Goal: Task Accomplishment & Management: Use online tool/utility

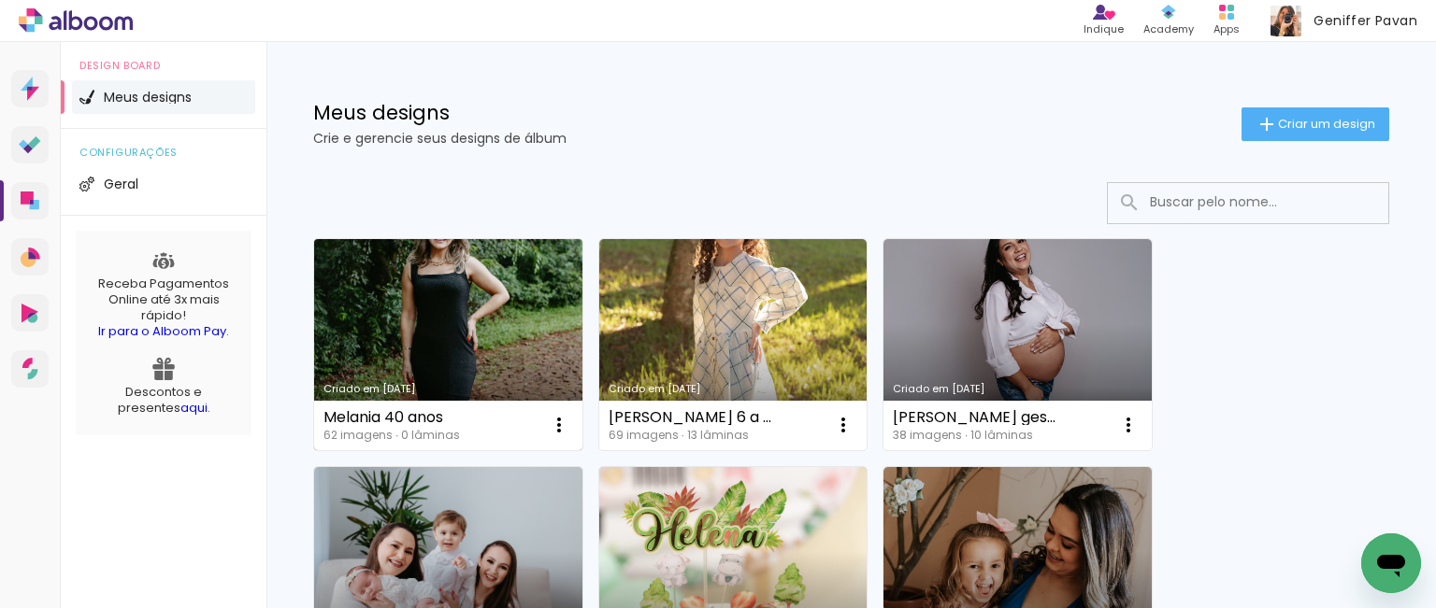
click at [394, 334] on link "Criado em [DATE]" at bounding box center [448, 344] width 268 height 211
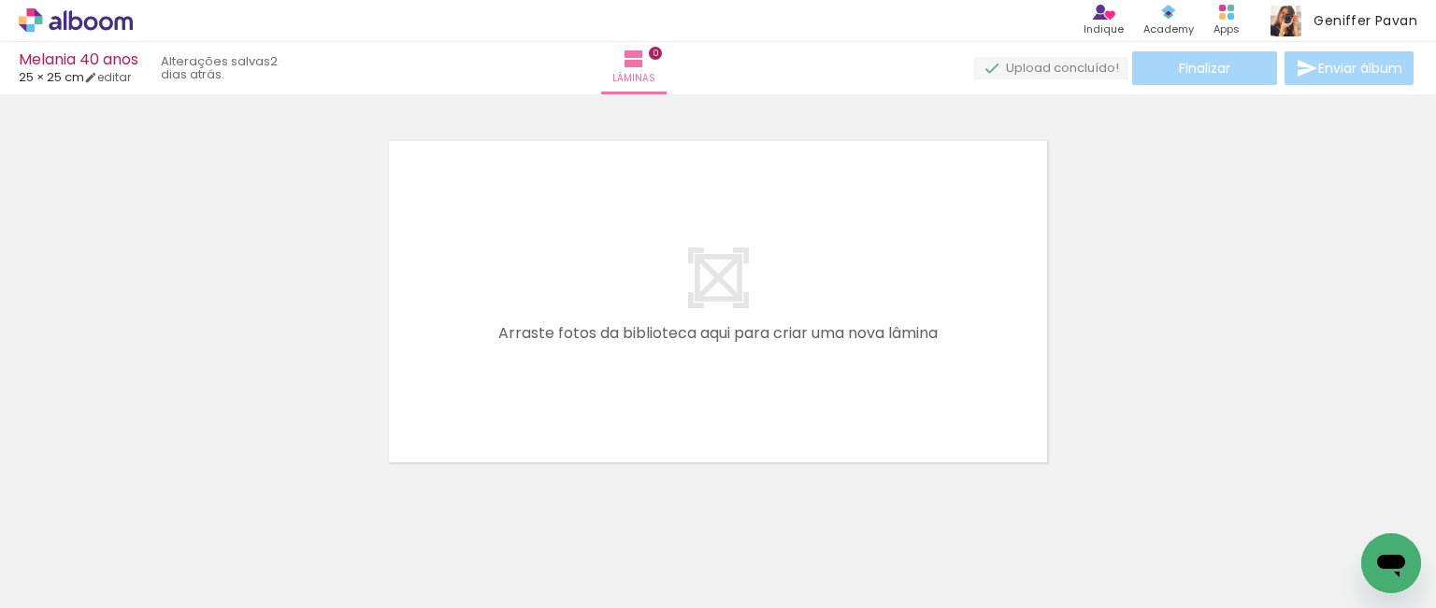
scroll to position [22, 0]
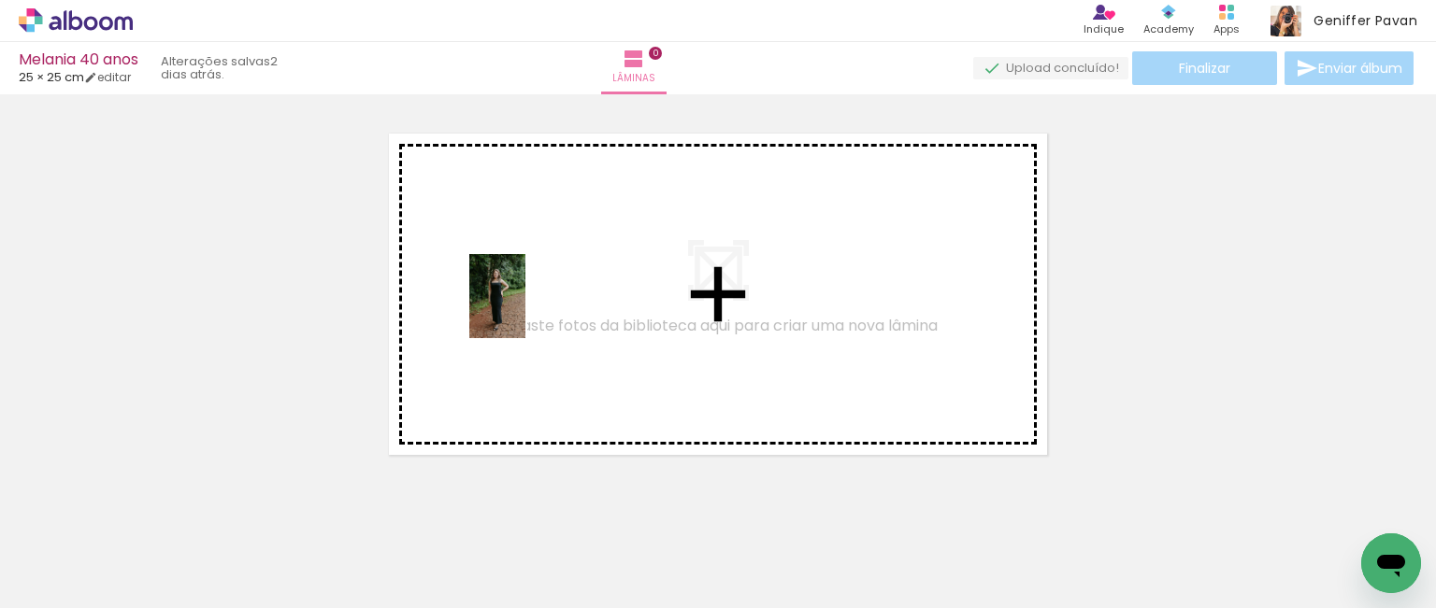
drag, startPoint x: 179, startPoint y: 539, endPoint x: 533, endPoint y: 310, distance: 421.0
click at [533, 310] on quentale-workspace at bounding box center [718, 304] width 1436 height 608
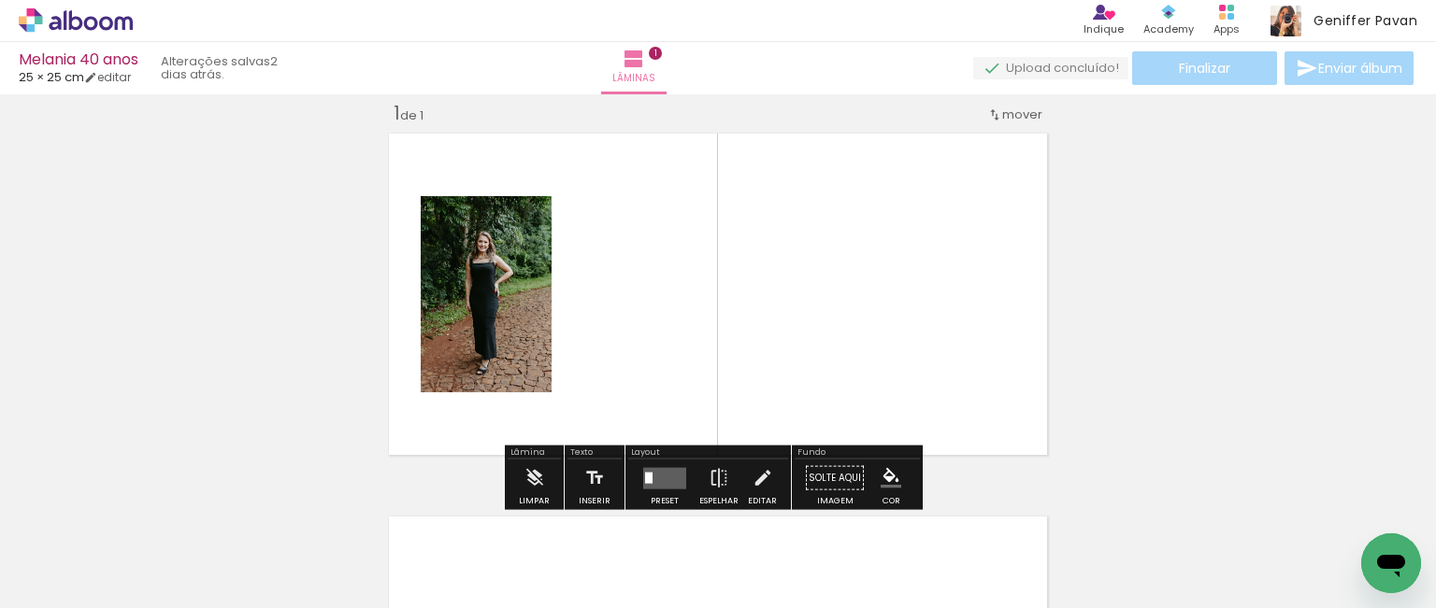
scroll to position [23, 0]
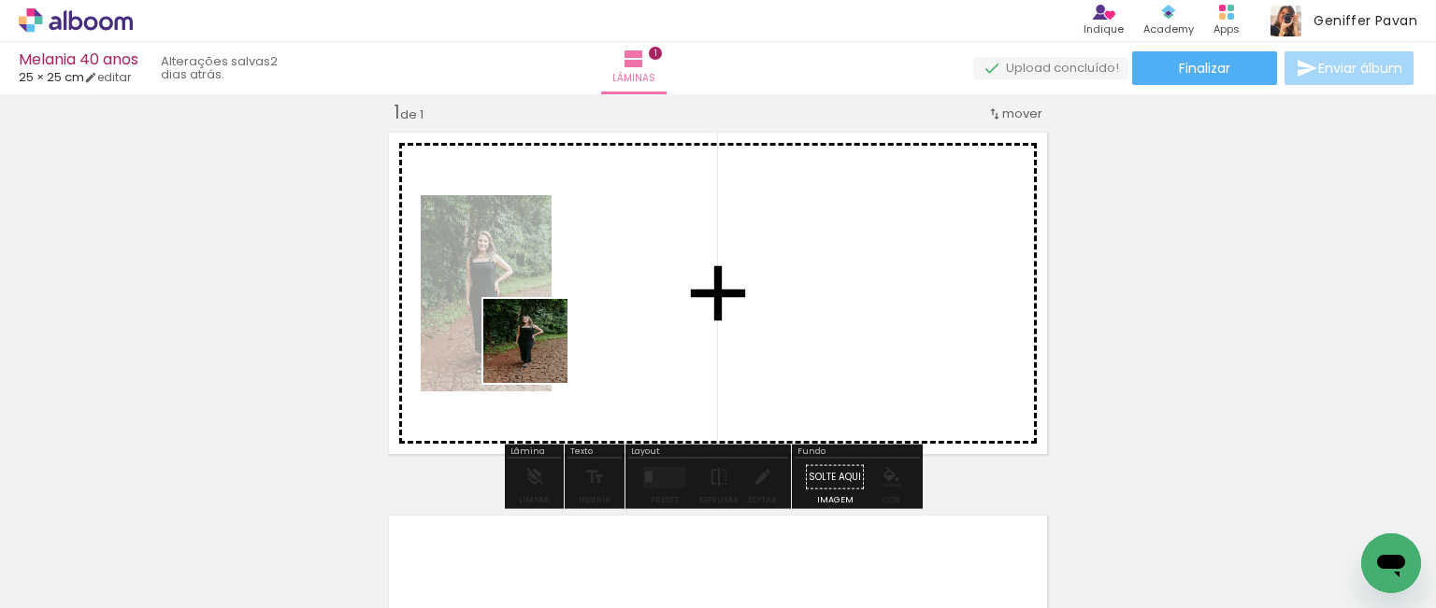
drag, startPoint x: 299, startPoint y: 539, endPoint x: 547, endPoint y: 350, distance: 312.0
click at [547, 350] on quentale-workspace at bounding box center [718, 304] width 1436 height 608
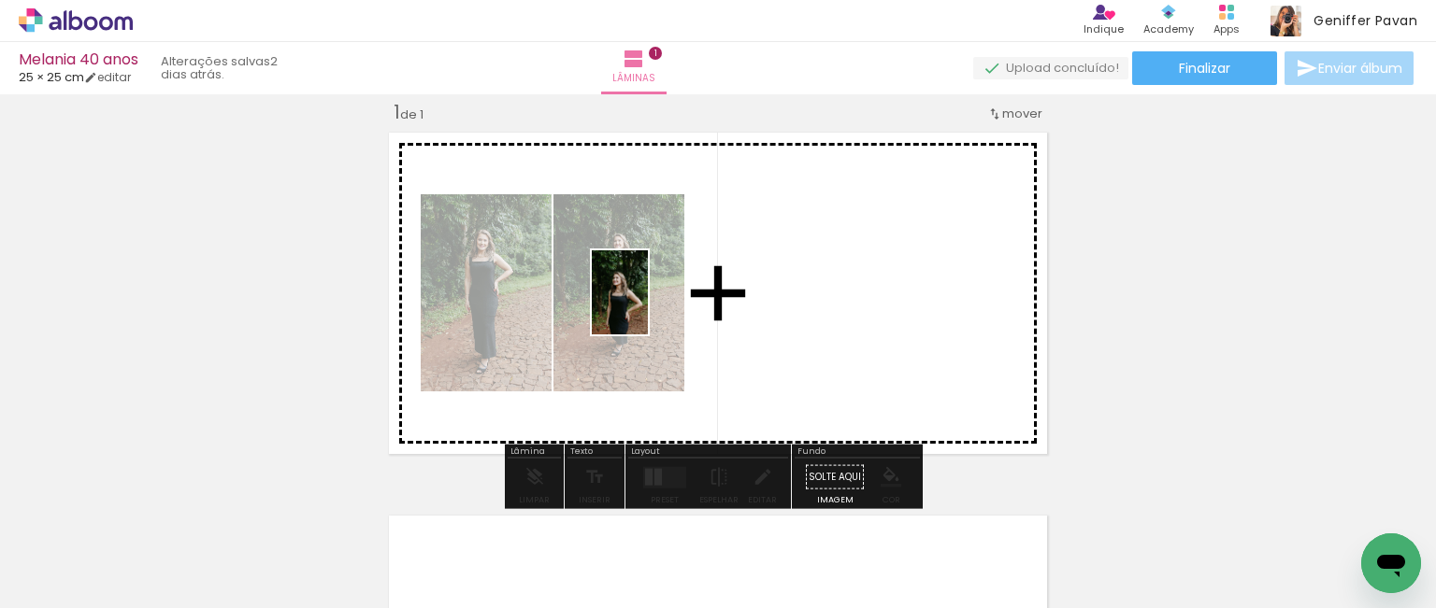
drag, startPoint x: 408, startPoint y: 552, endPoint x: 648, endPoint y: 307, distance: 343.7
click at [648, 307] on quentale-workspace at bounding box center [718, 304] width 1436 height 608
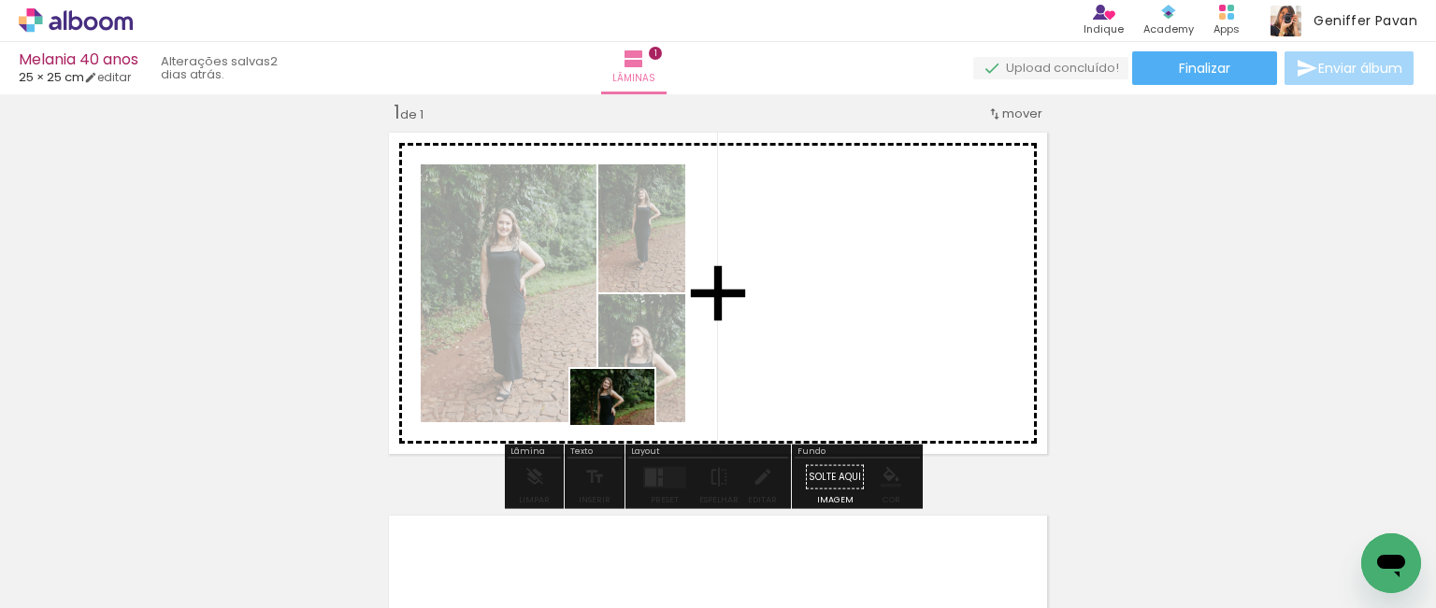
drag, startPoint x: 496, startPoint y: 564, endPoint x: 626, endPoint y: 425, distance: 189.8
click at [626, 425] on quentale-workspace at bounding box center [718, 304] width 1436 height 608
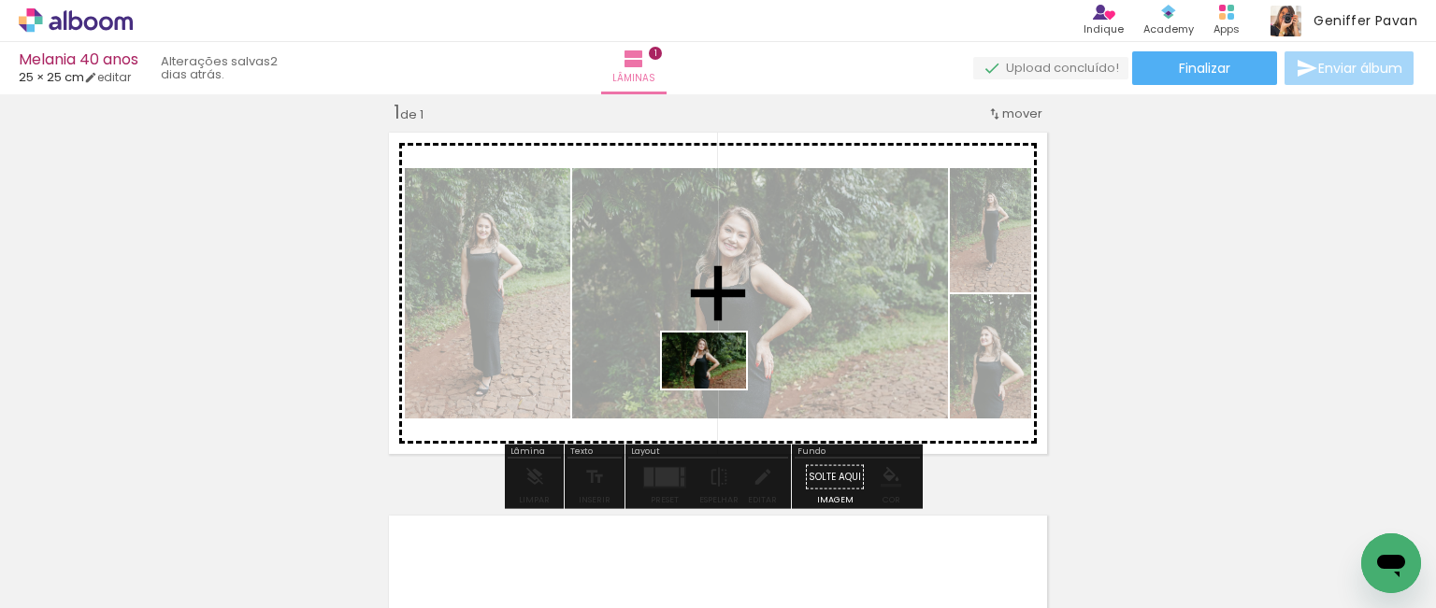
drag, startPoint x: 630, startPoint y: 540, endPoint x: 718, endPoint y: 387, distance: 176.7
click at [718, 387] on quentale-workspace at bounding box center [718, 304] width 1436 height 608
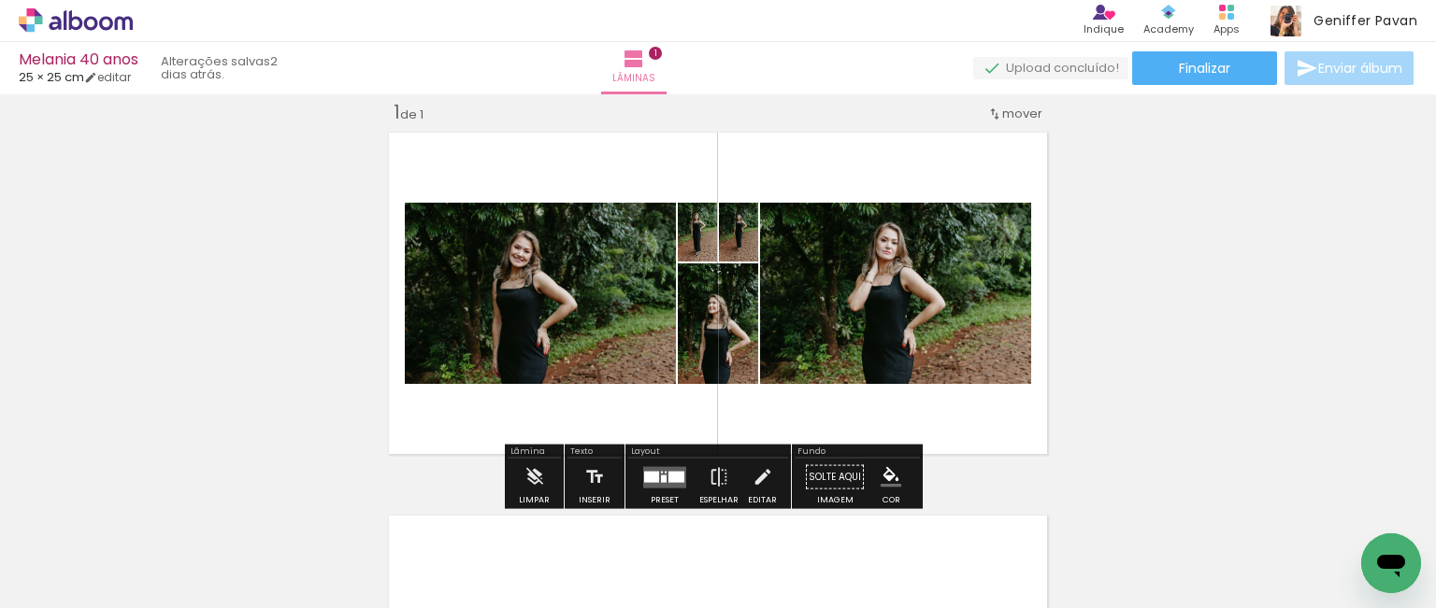
scroll to position [45, 0]
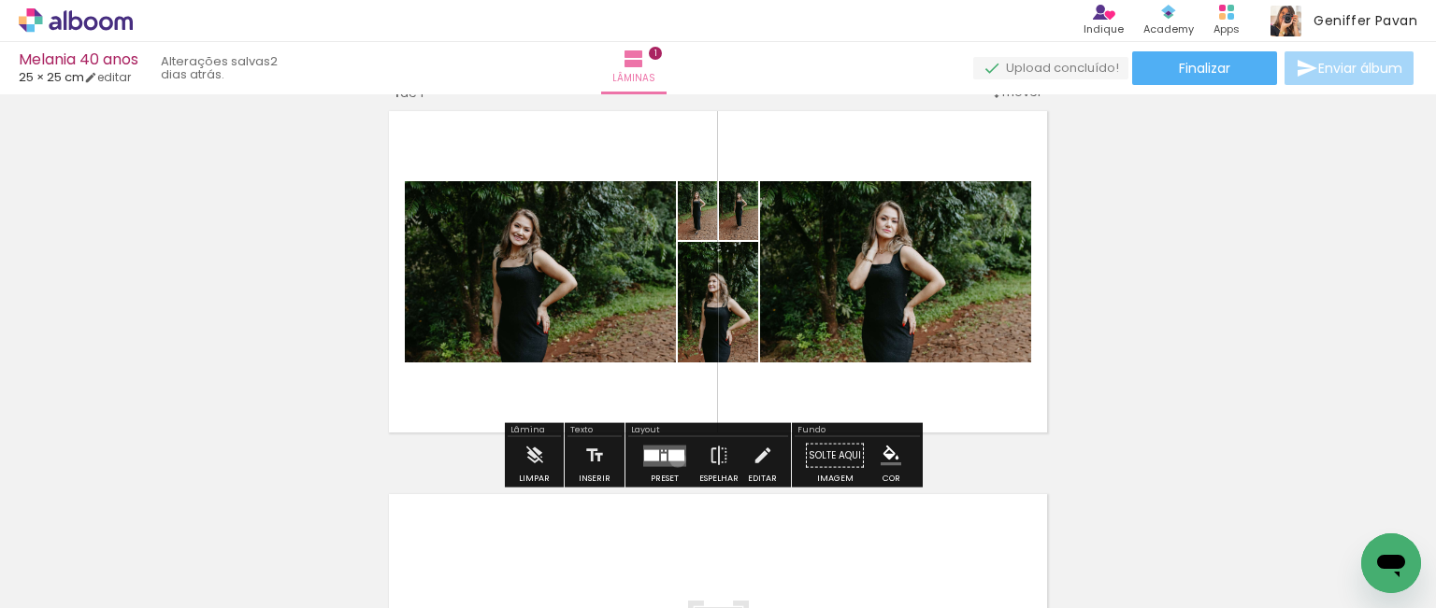
click at [673, 459] on div at bounding box center [676, 455] width 16 height 11
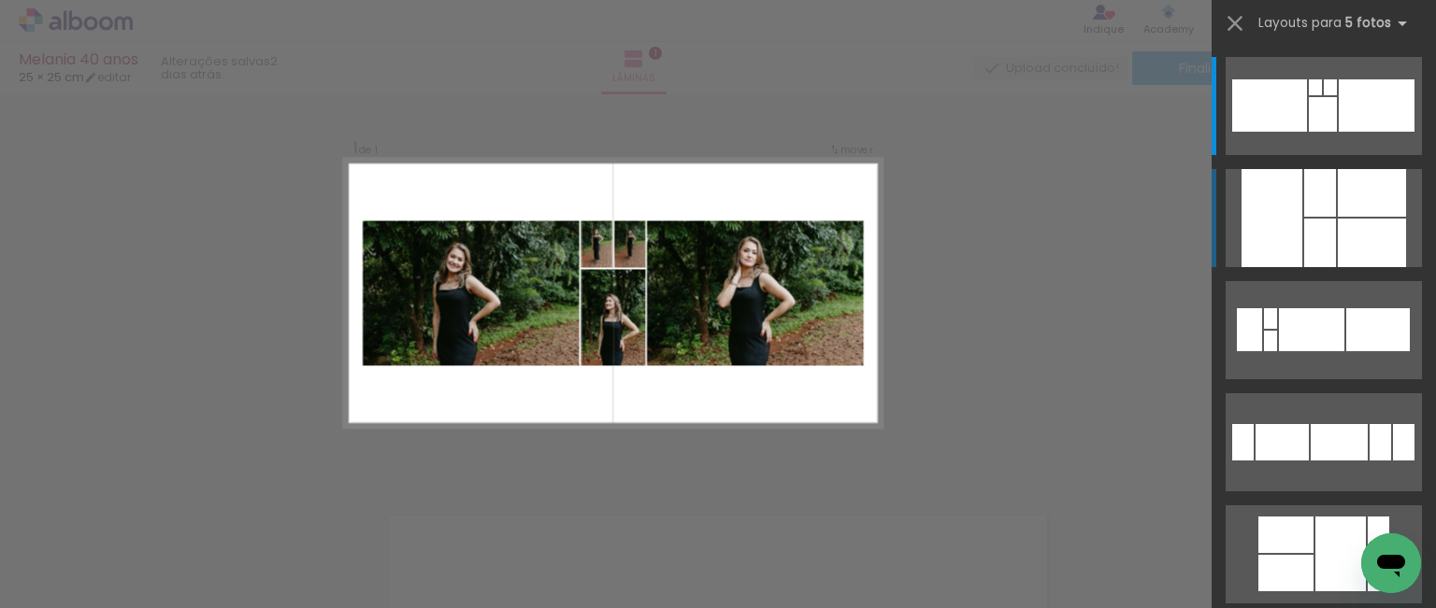
scroll to position [23, 0]
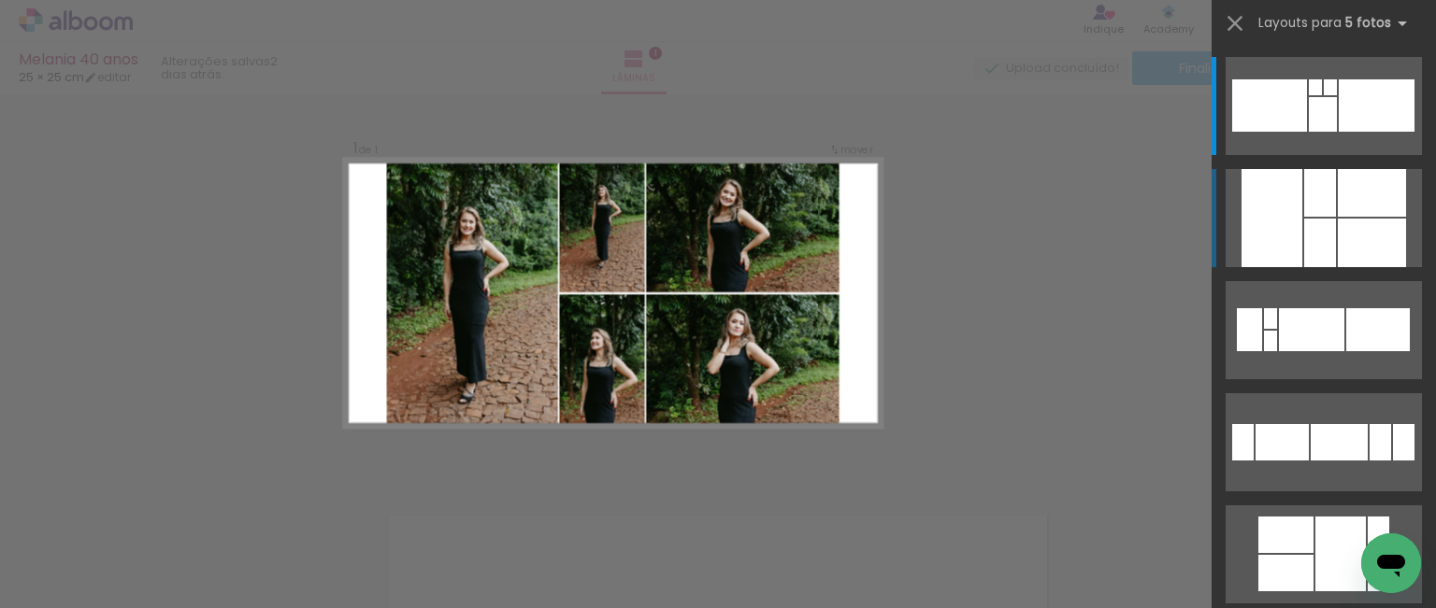
click at [1323, 199] on div at bounding box center [1320, 193] width 32 height 48
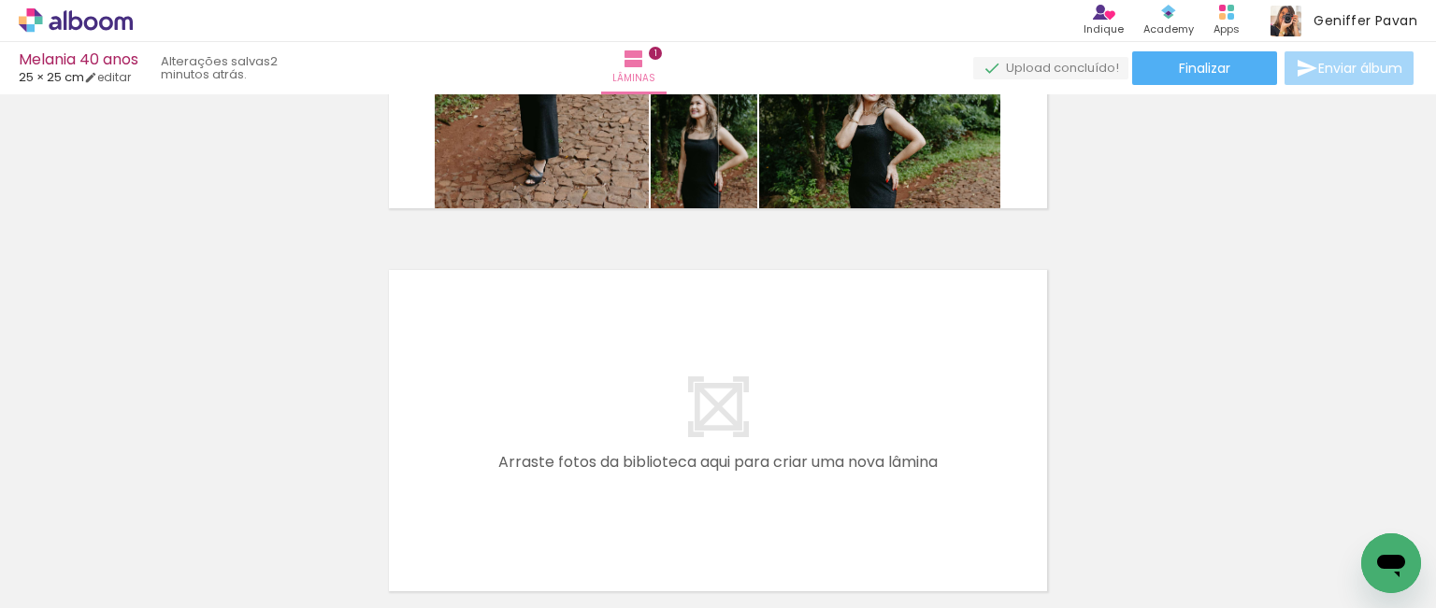
scroll to position [291, 0]
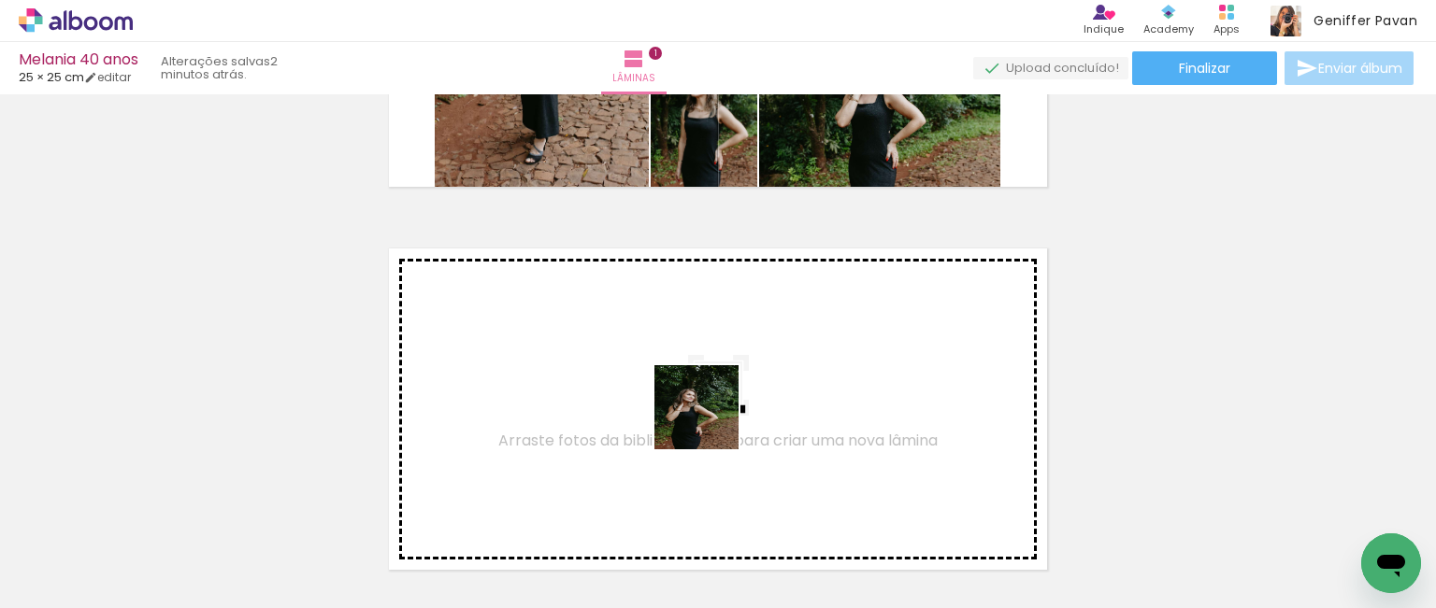
drag, startPoint x: 725, startPoint y: 536, endPoint x: 706, endPoint y: 407, distance: 131.4
click at [706, 407] on quentale-workspace at bounding box center [718, 304] width 1436 height 608
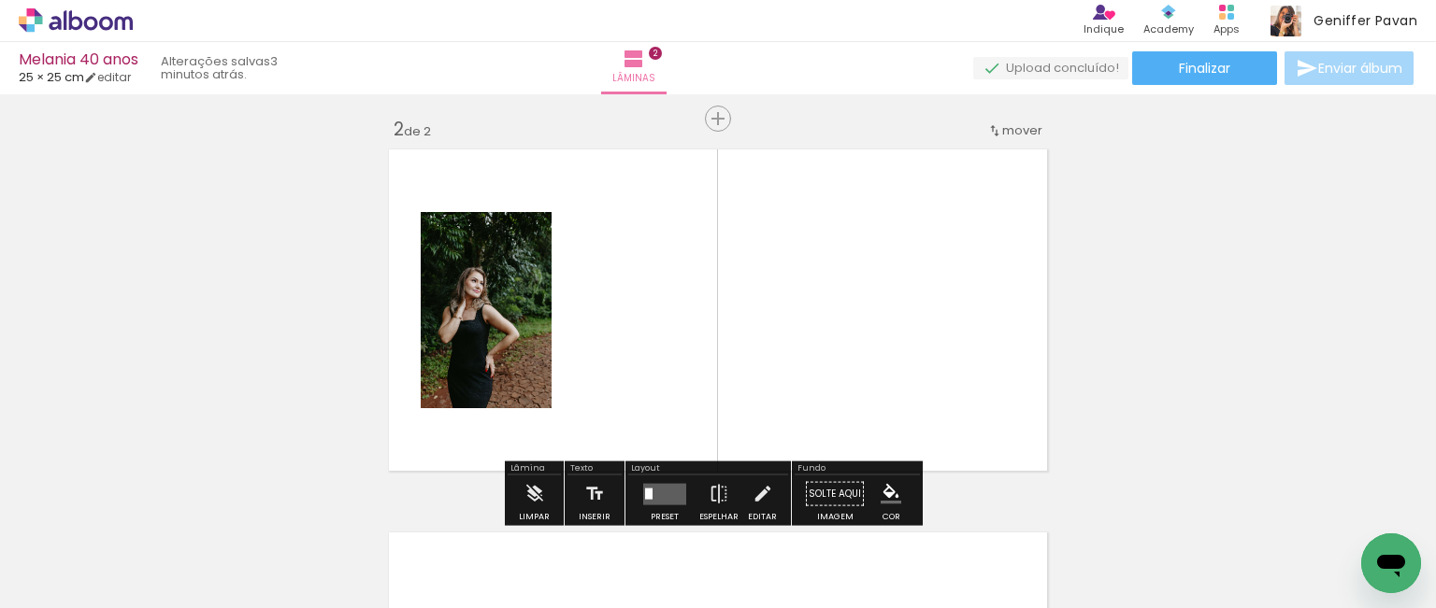
scroll to position [407, 0]
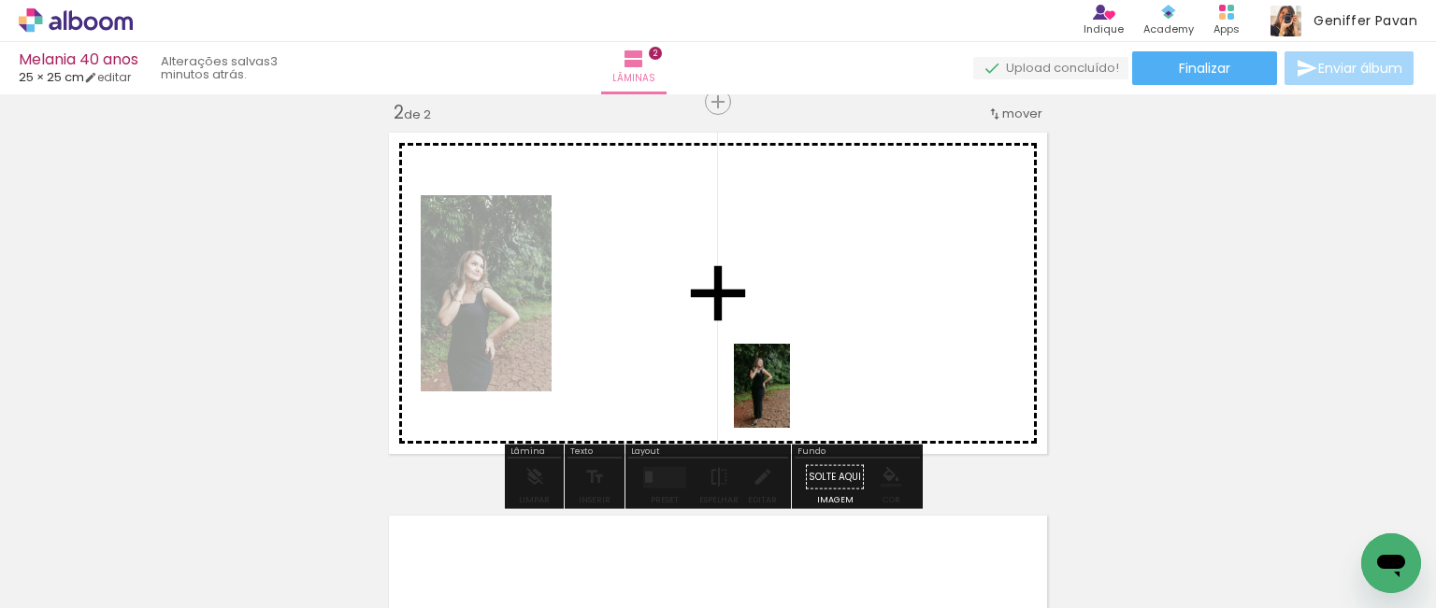
drag, startPoint x: 812, startPoint y: 538, endPoint x: 782, endPoint y: 387, distance: 154.3
click at [782, 387] on quentale-workspace at bounding box center [718, 304] width 1436 height 608
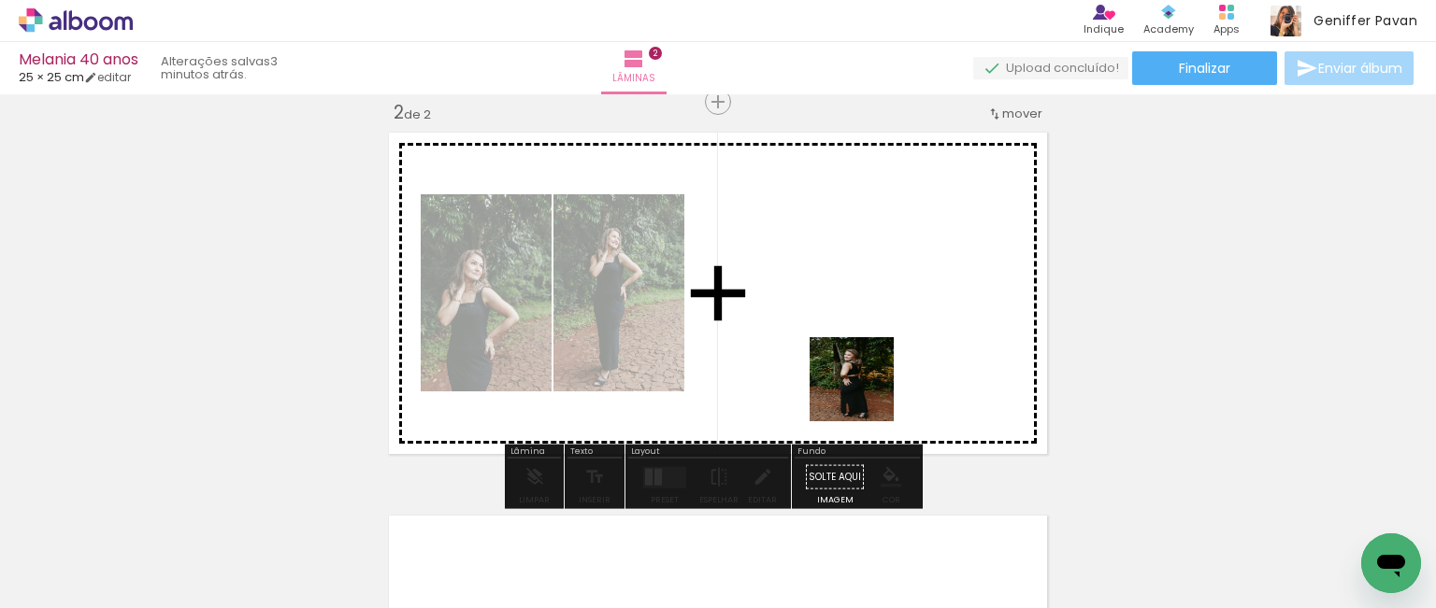
drag, startPoint x: 904, startPoint y: 536, endPoint x: 860, endPoint y: 387, distance: 155.0
click at [860, 387] on quentale-workspace at bounding box center [718, 304] width 1436 height 608
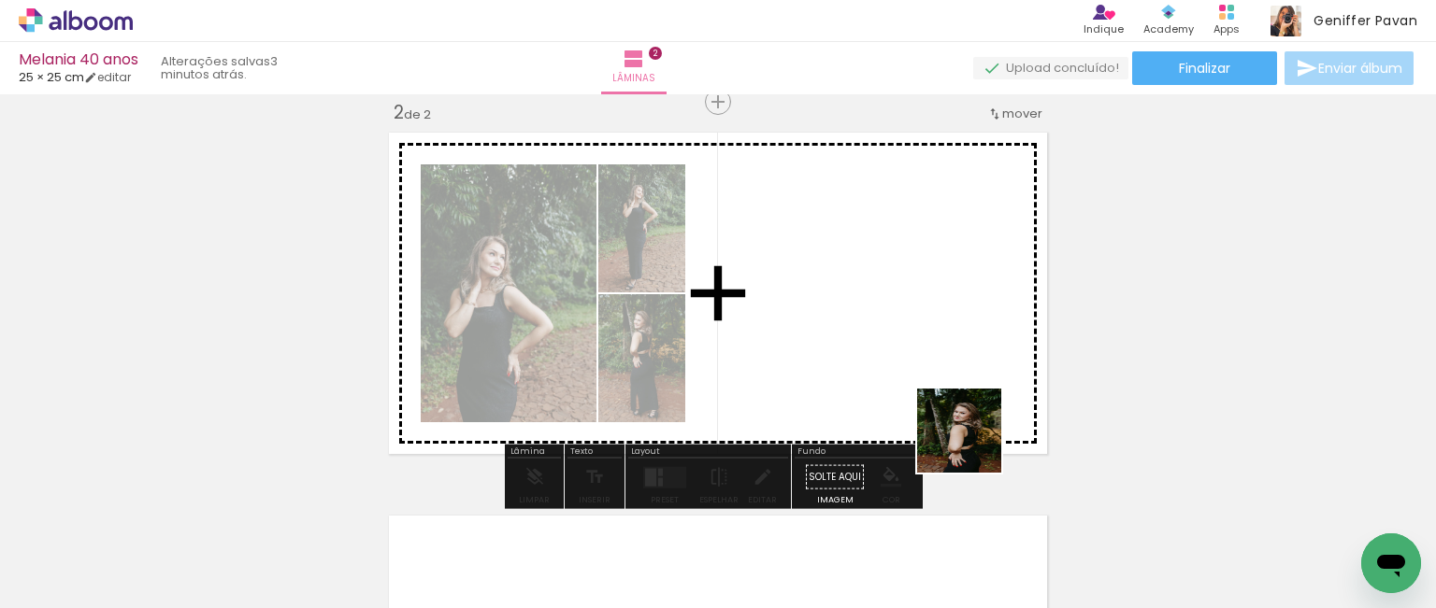
drag, startPoint x: 1021, startPoint y: 539, endPoint x: 957, endPoint y: 408, distance: 146.3
click at [957, 408] on quentale-workspace at bounding box center [718, 304] width 1436 height 608
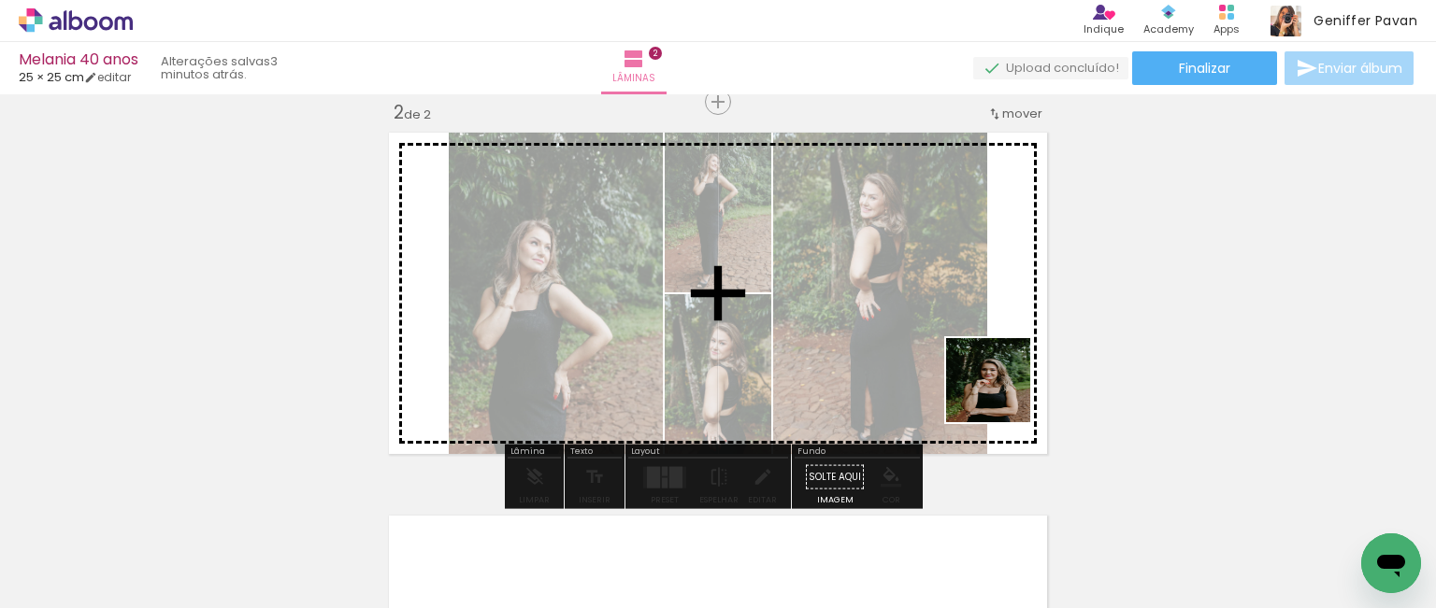
drag, startPoint x: 1149, startPoint y: 556, endPoint x: 973, endPoint y: 379, distance: 249.2
click at [973, 379] on quentale-workspace at bounding box center [718, 304] width 1436 height 608
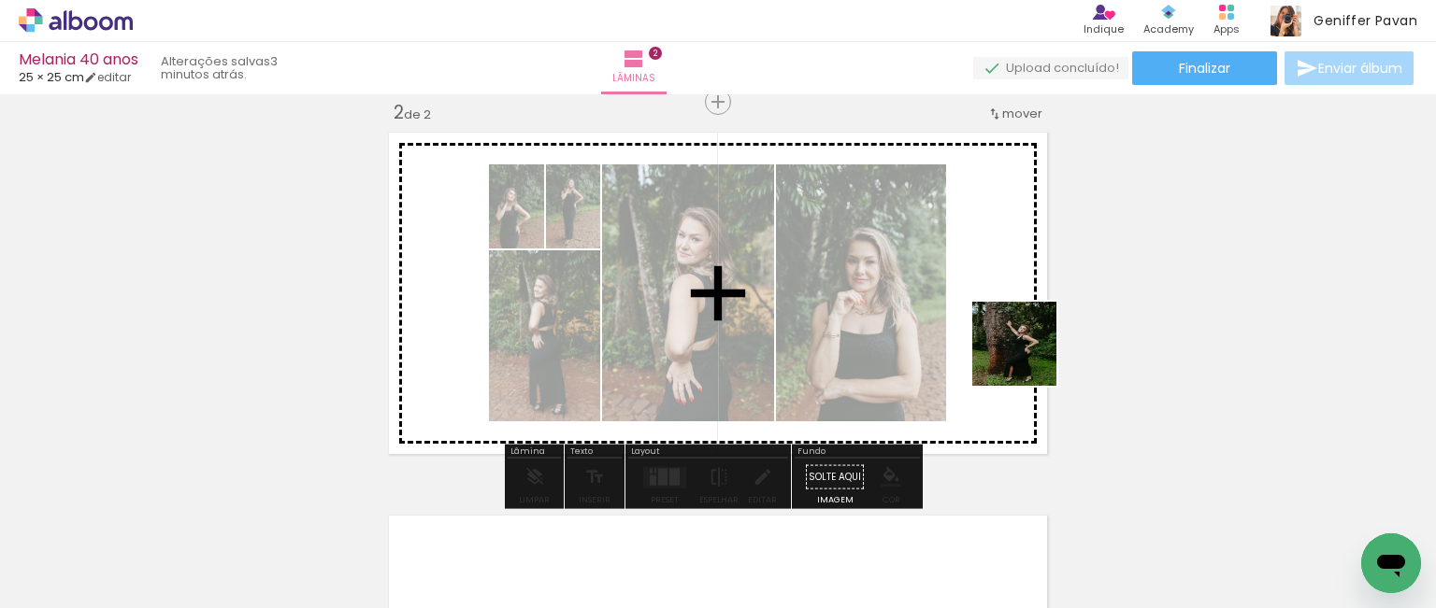
drag, startPoint x: 1240, startPoint y: 532, endPoint x: 1011, endPoint y: 347, distance: 294.4
click at [1011, 347] on quentale-workspace at bounding box center [718, 304] width 1436 height 608
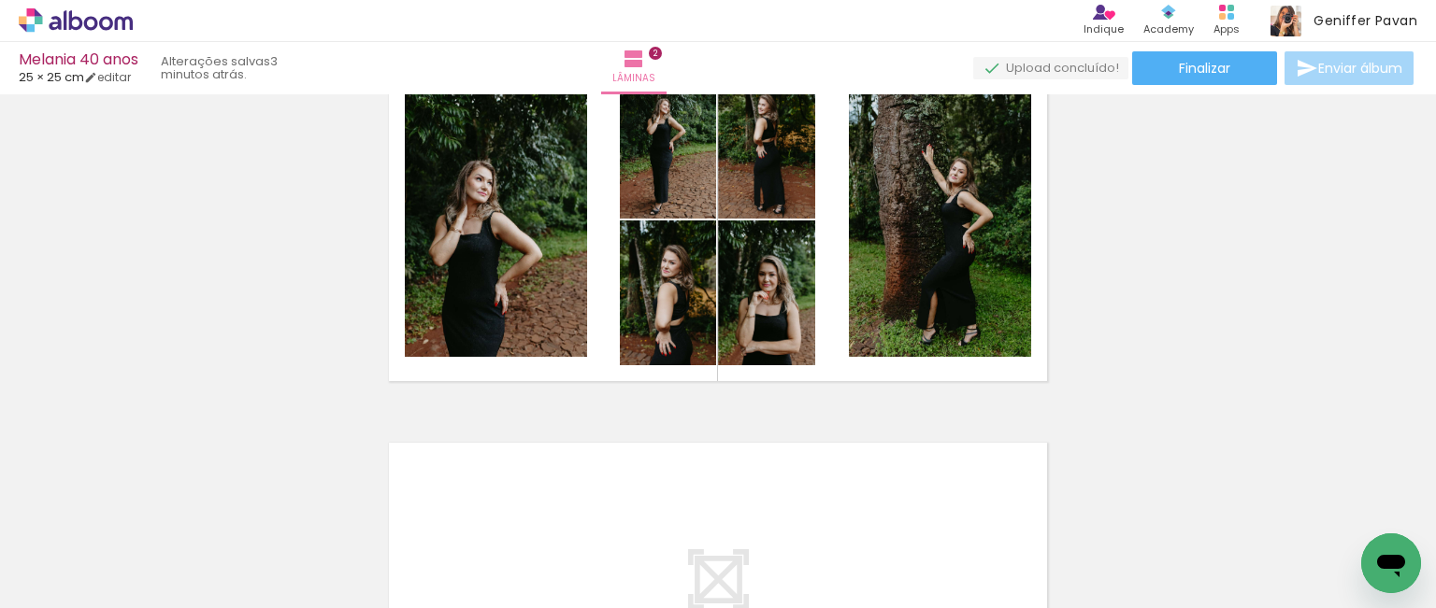
scroll to position [481, 0]
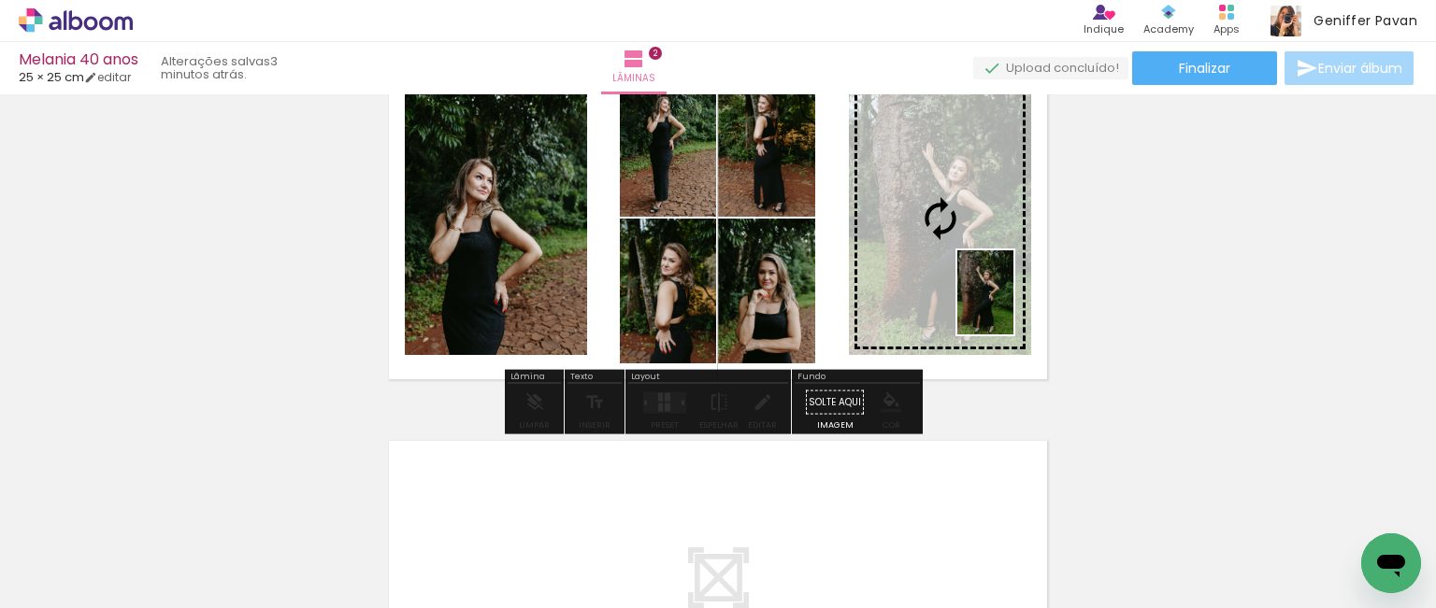
drag, startPoint x: 1339, startPoint y: 575, endPoint x: 1013, endPoint y: 307, distance: 422.3
click at [1013, 307] on quentale-workspace at bounding box center [718, 304] width 1436 height 608
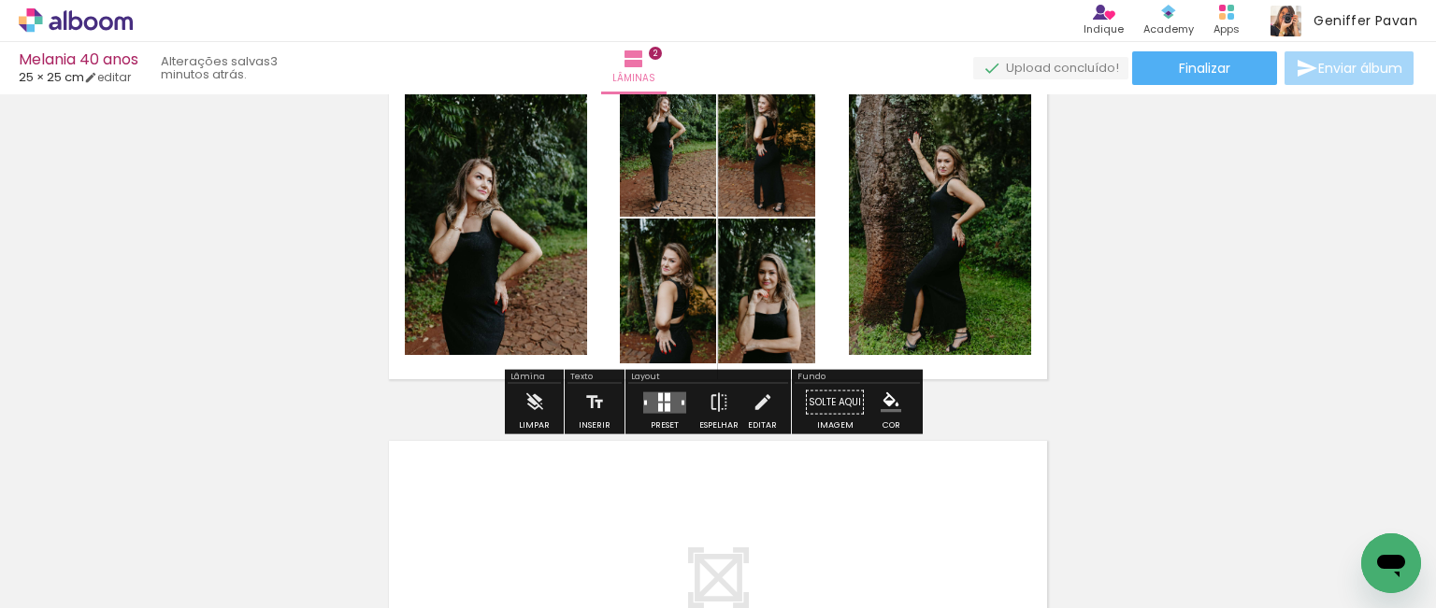
click at [156, 505] on iron-icon at bounding box center [146, 508] width 20 height 20
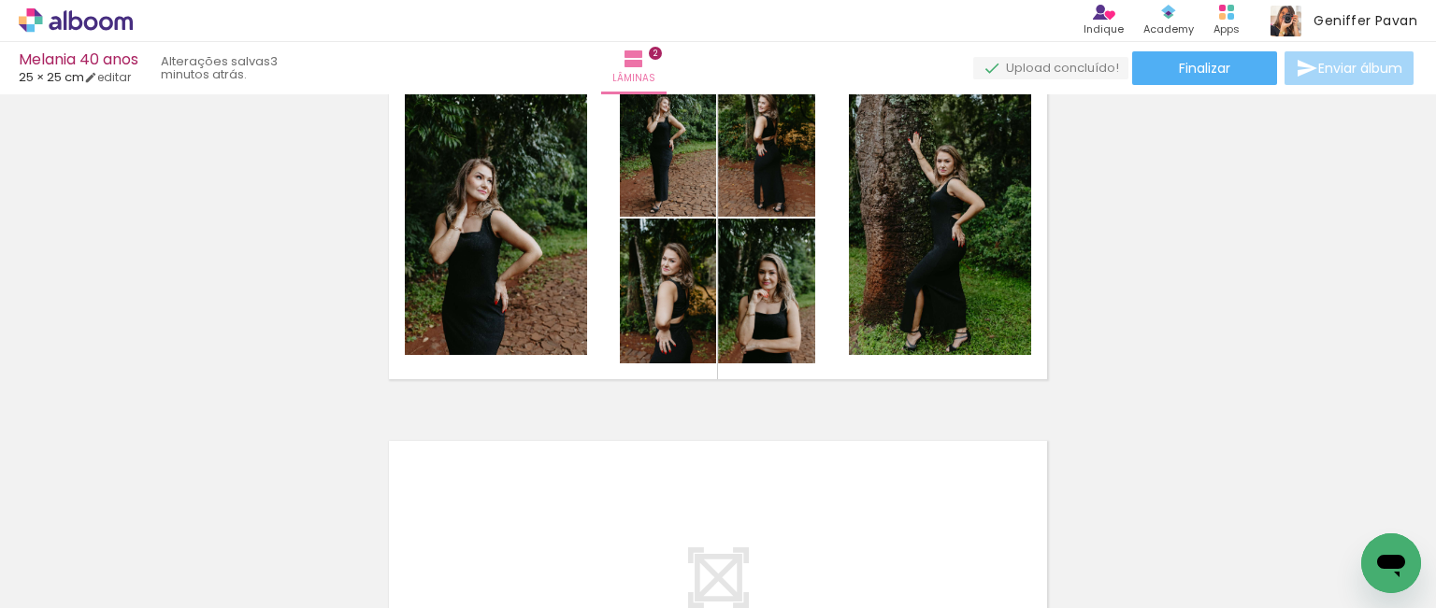
click at [1280, 357] on div "Inserir lâmina 1 de 2 Inserir lâmina 2 de 2" at bounding box center [718, 195] width 1436 height 1151
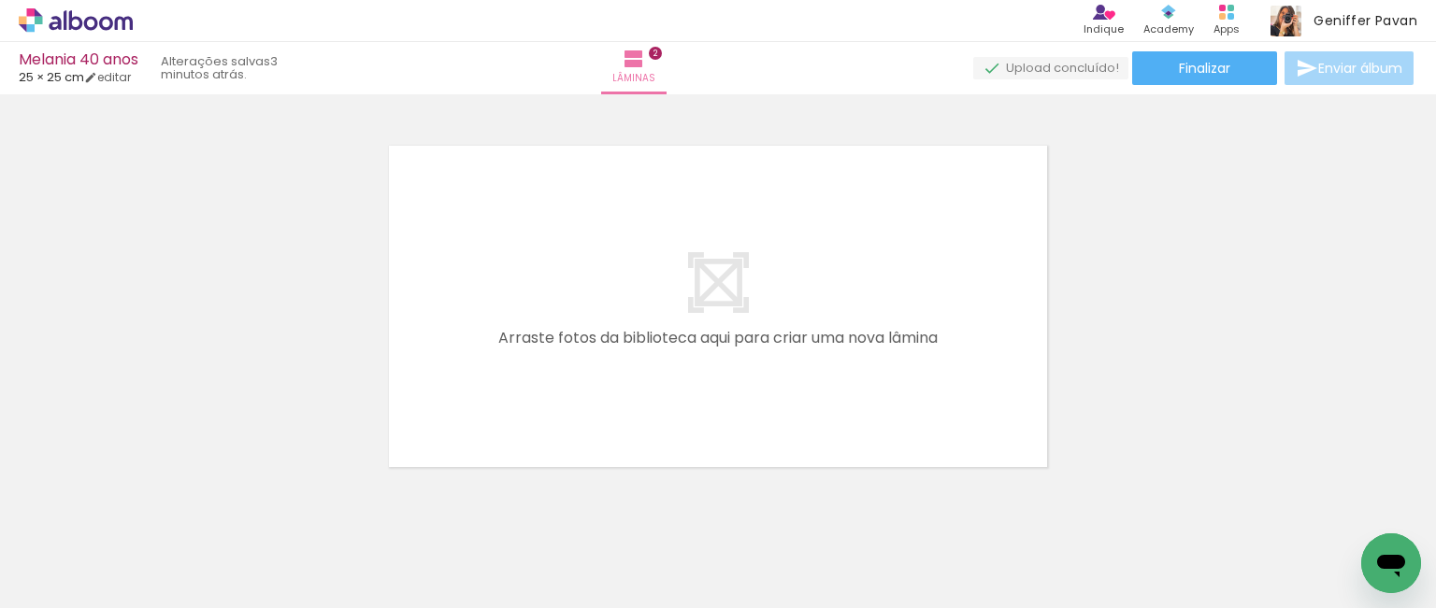
scroll to position [780, 0]
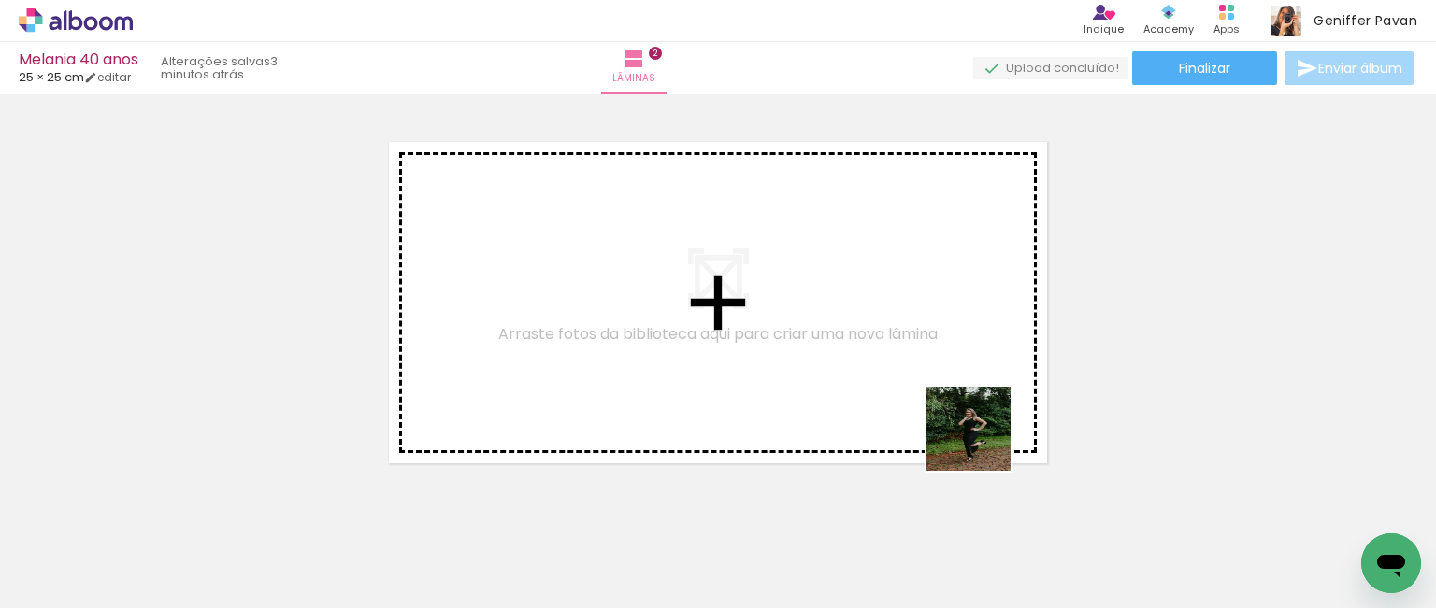
drag, startPoint x: 1357, startPoint y: 527, endPoint x: 955, endPoint y: 422, distance: 415.5
click at [955, 422] on quentale-workspace at bounding box center [718, 304] width 1436 height 608
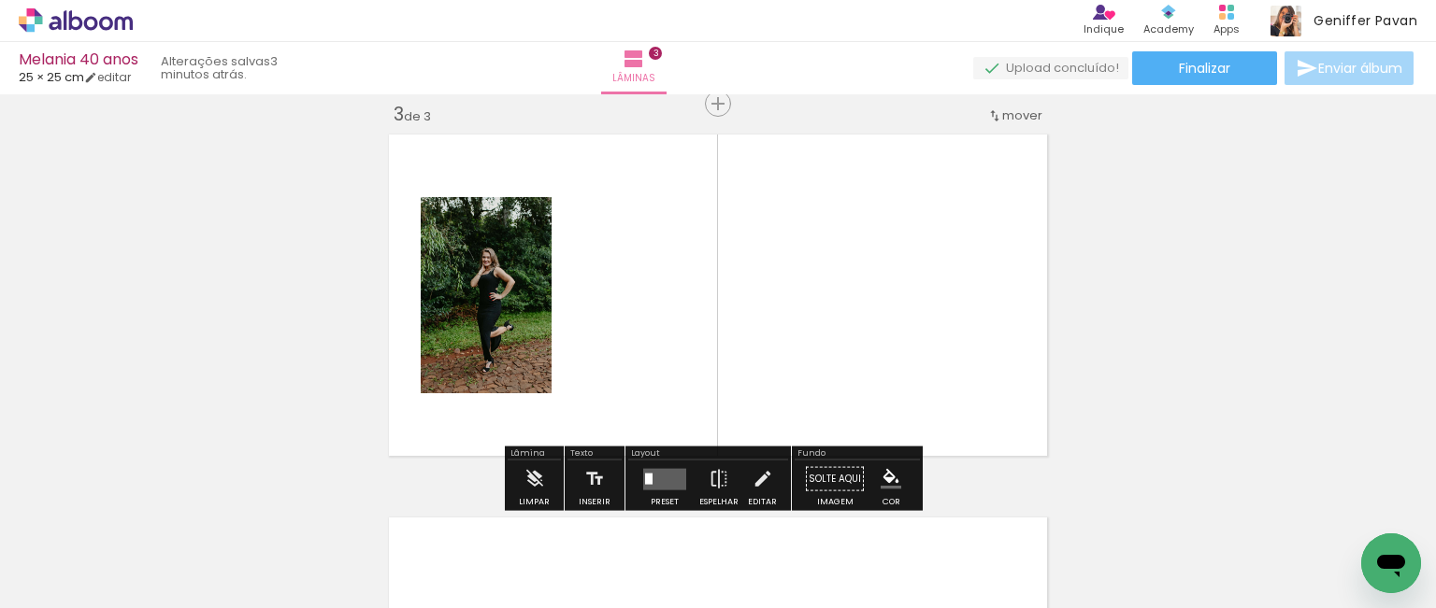
scroll to position [790, 0]
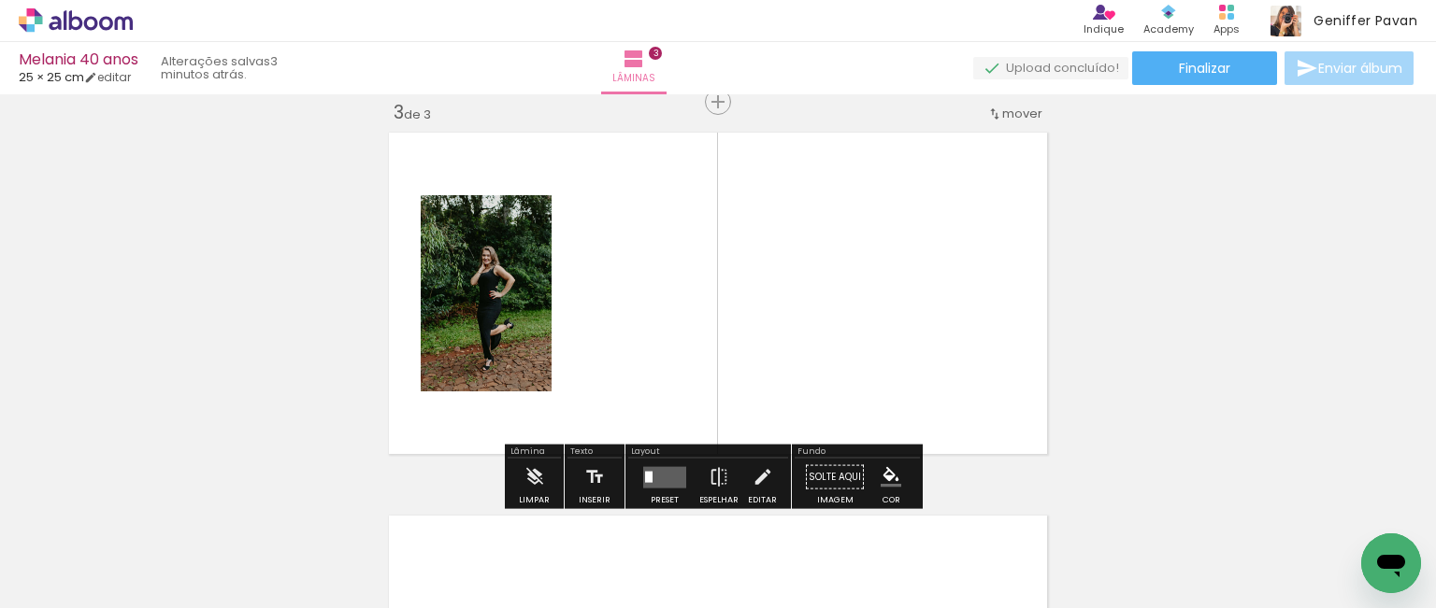
click at [86, 553] on input "Todas as fotos" at bounding box center [52, 552] width 71 height 16
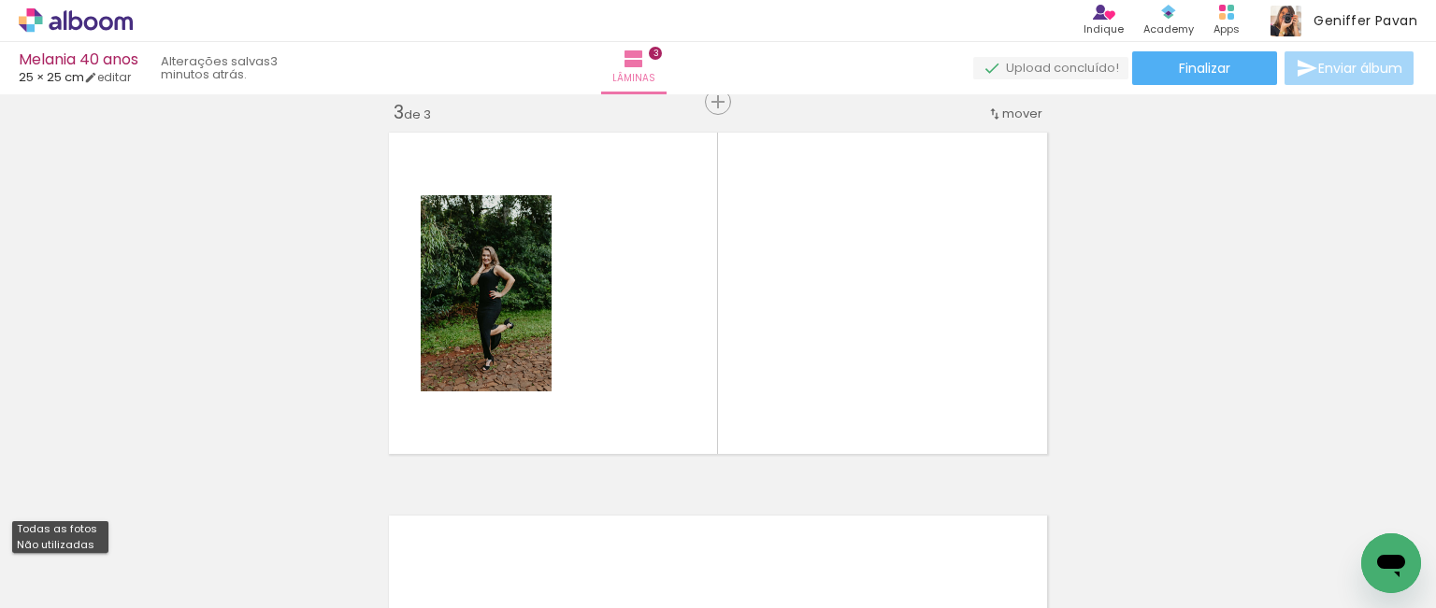
click at [0, 0] on slot "Não utilizadas" at bounding box center [0, 0] width 0 height 0
type input "Não utilizadas"
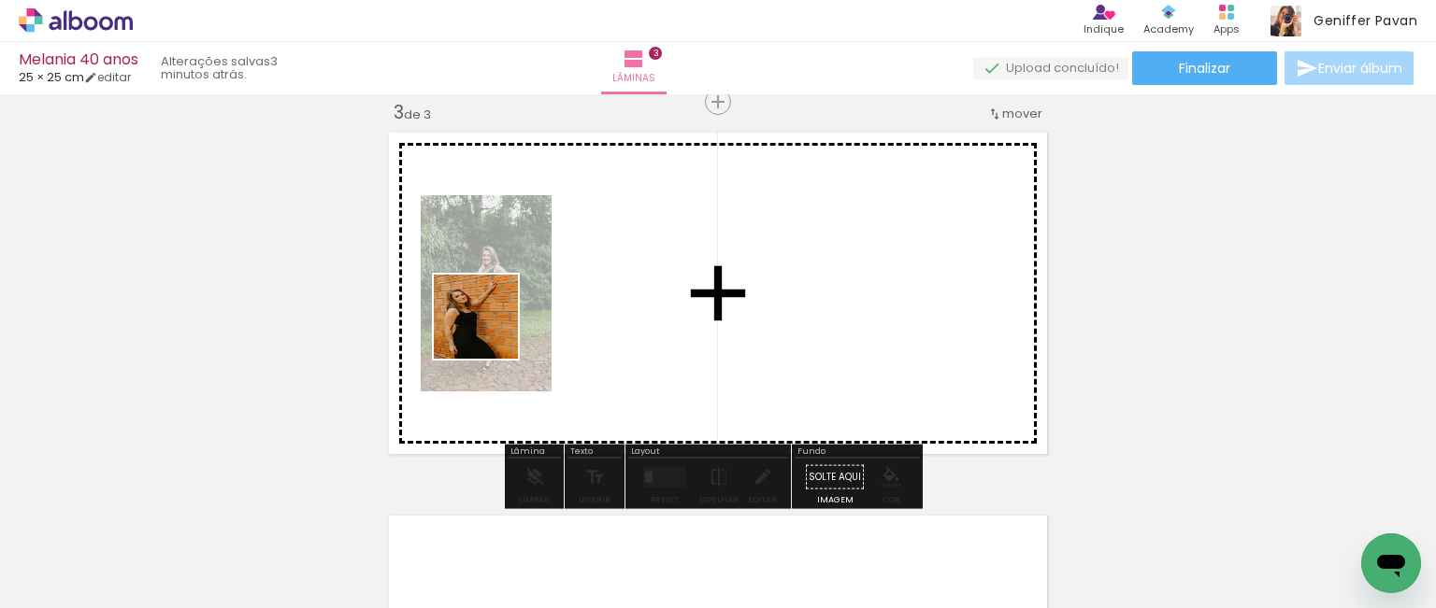
drag, startPoint x: 195, startPoint y: 542, endPoint x: 508, endPoint y: 322, distance: 382.2
click at [508, 322] on quentale-workspace at bounding box center [718, 304] width 1436 height 608
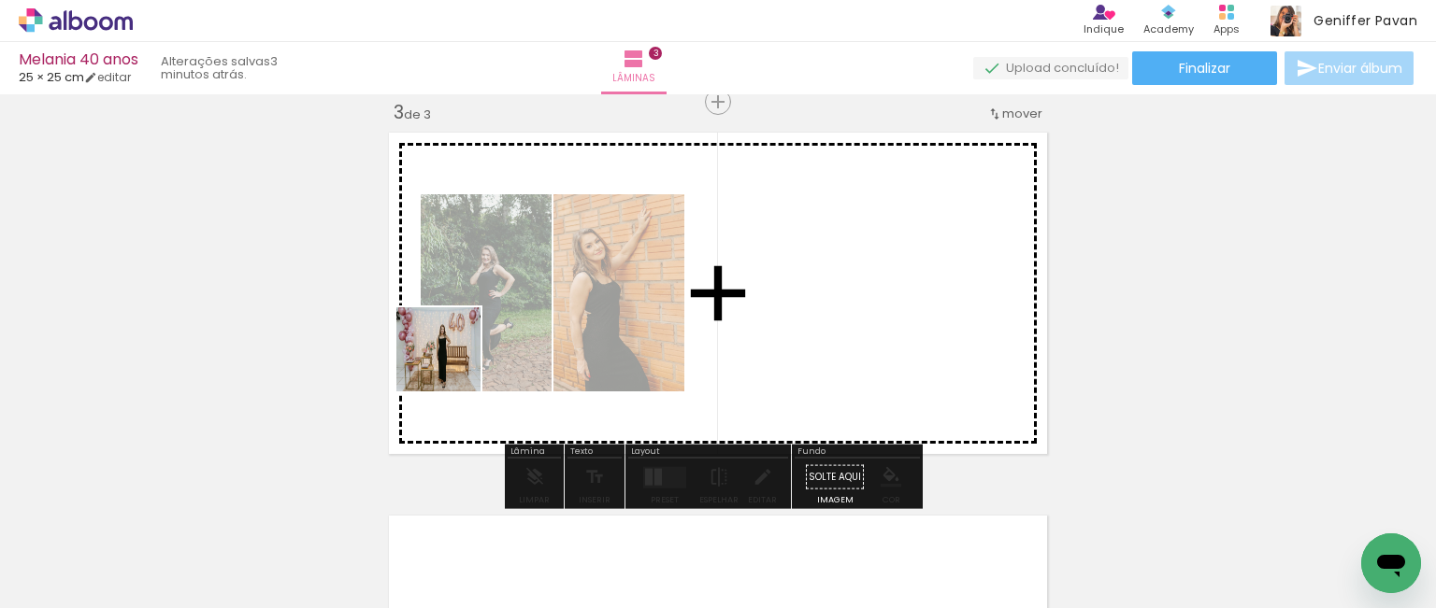
drag, startPoint x: 212, startPoint y: 558, endPoint x: 456, endPoint y: 362, distance: 313.1
click at [456, 362] on quentale-workspace at bounding box center [718, 304] width 1436 height 608
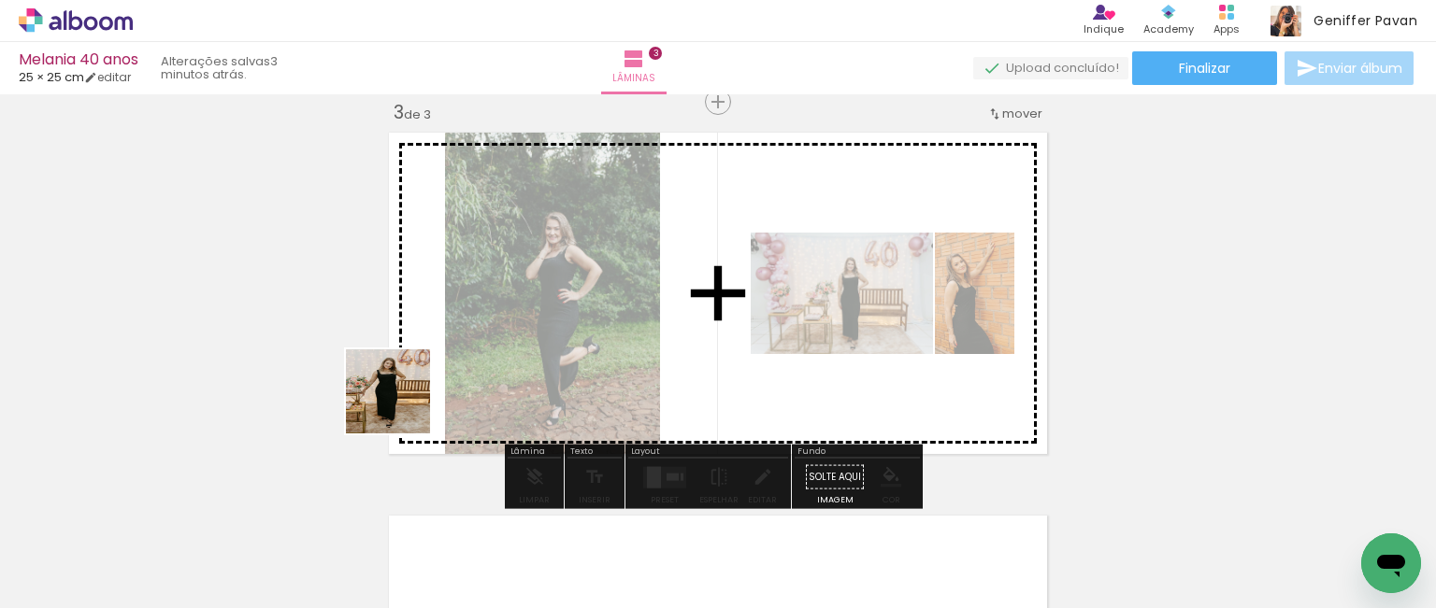
drag, startPoint x: 197, startPoint y: 563, endPoint x: 460, endPoint y: 373, distance: 324.0
click at [460, 373] on quentale-workspace at bounding box center [718, 304] width 1436 height 608
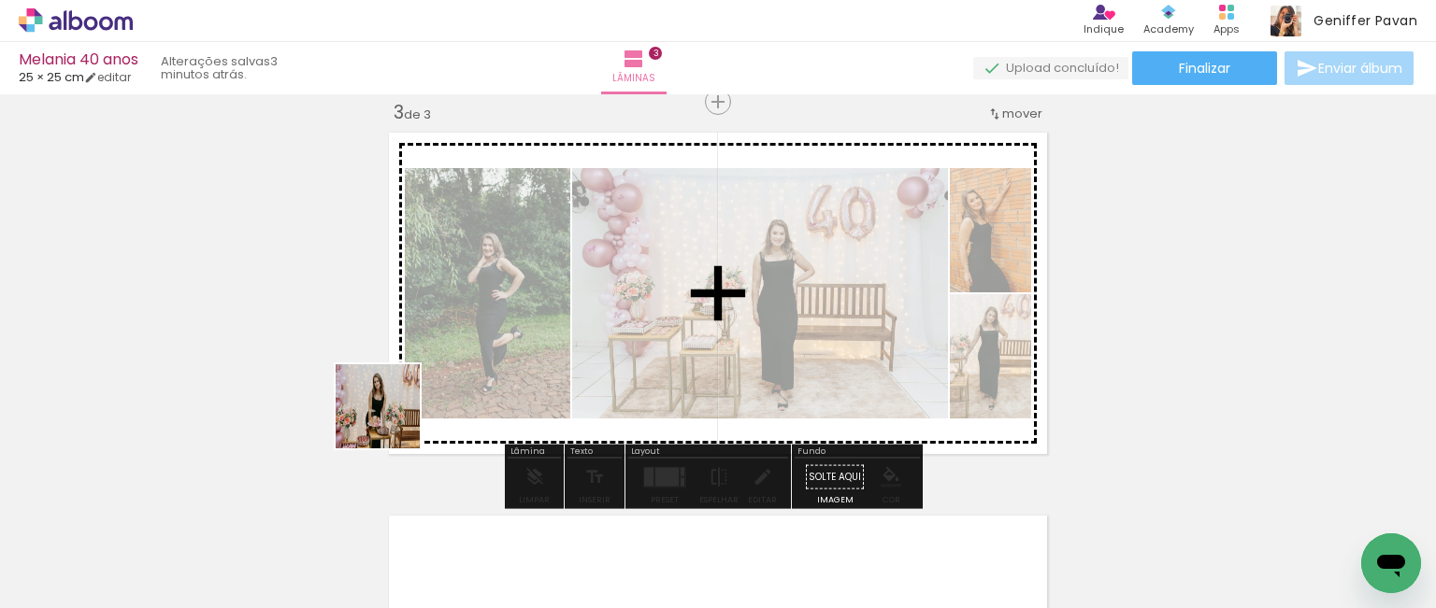
drag, startPoint x: 201, startPoint y: 546, endPoint x: 453, endPoint y: 388, distance: 297.7
click at [453, 388] on quentale-workspace at bounding box center [718, 304] width 1436 height 608
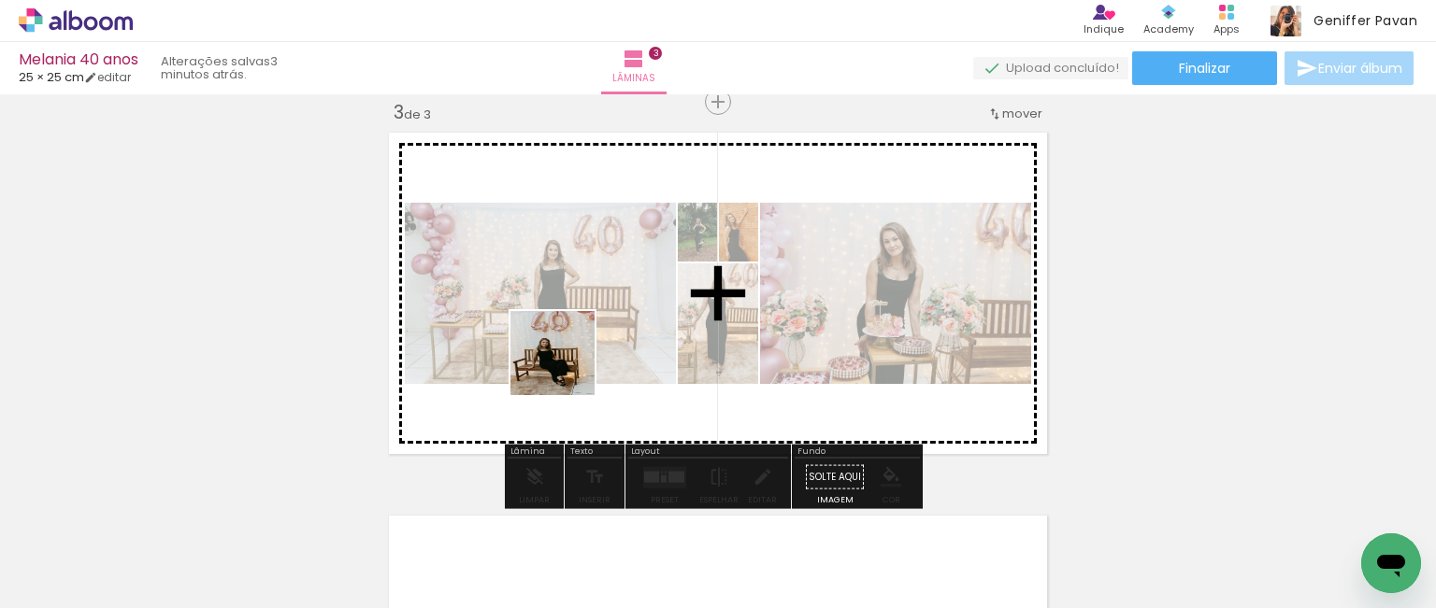
drag, startPoint x: 501, startPoint y: 537, endPoint x: 570, endPoint y: 363, distance: 188.0
click at [570, 363] on quentale-workspace at bounding box center [718, 304] width 1436 height 608
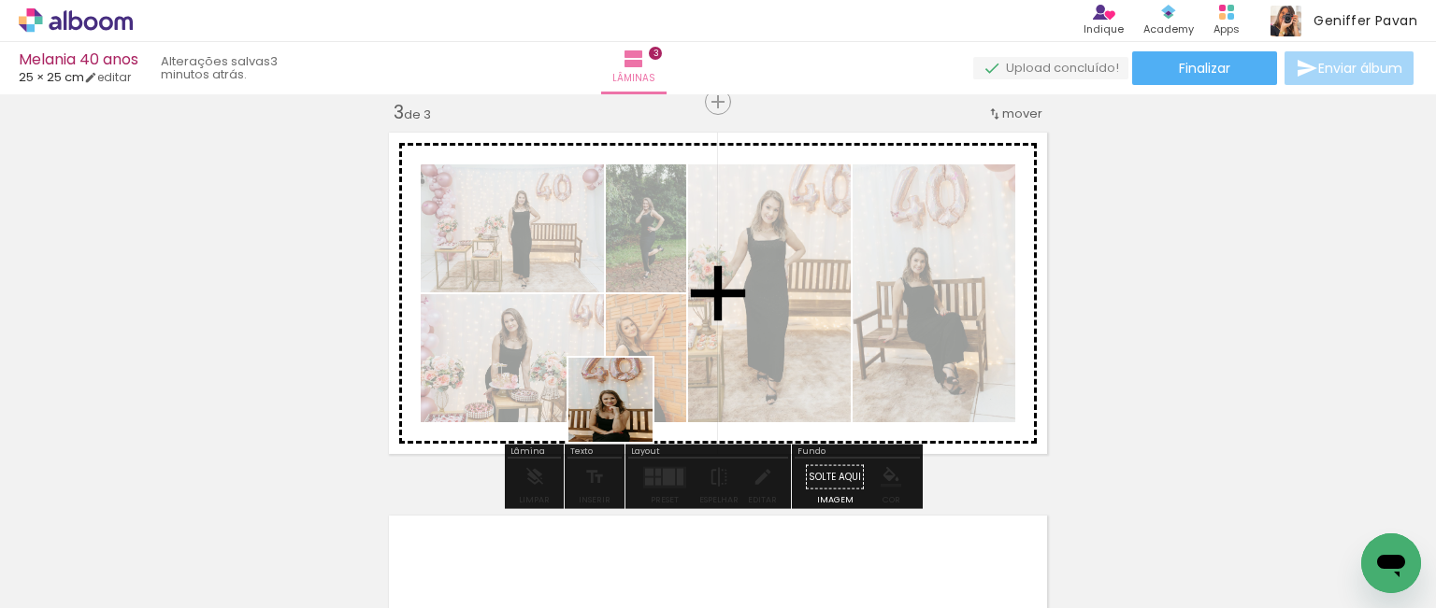
drag, startPoint x: 520, startPoint y: 532, endPoint x: 624, endPoint y: 413, distance: 158.3
click at [624, 413] on quentale-workspace at bounding box center [718, 304] width 1436 height 608
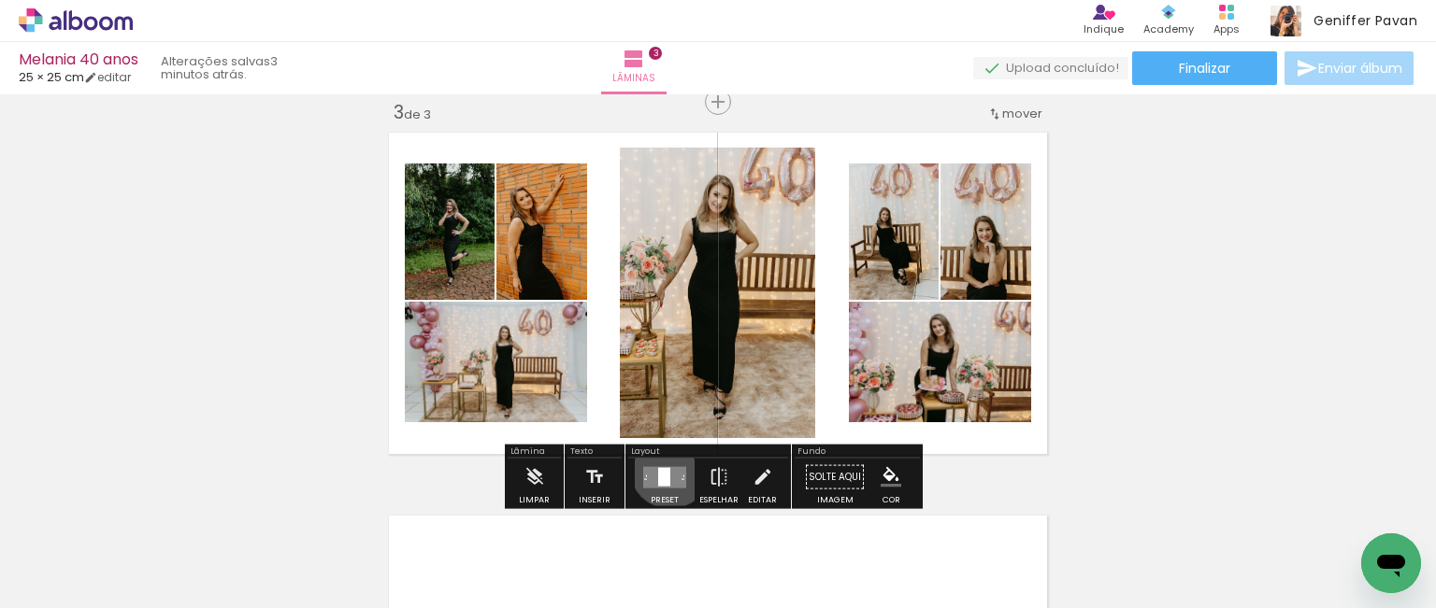
click at [665, 467] on div at bounding box center [664, 476] width 12 height 19
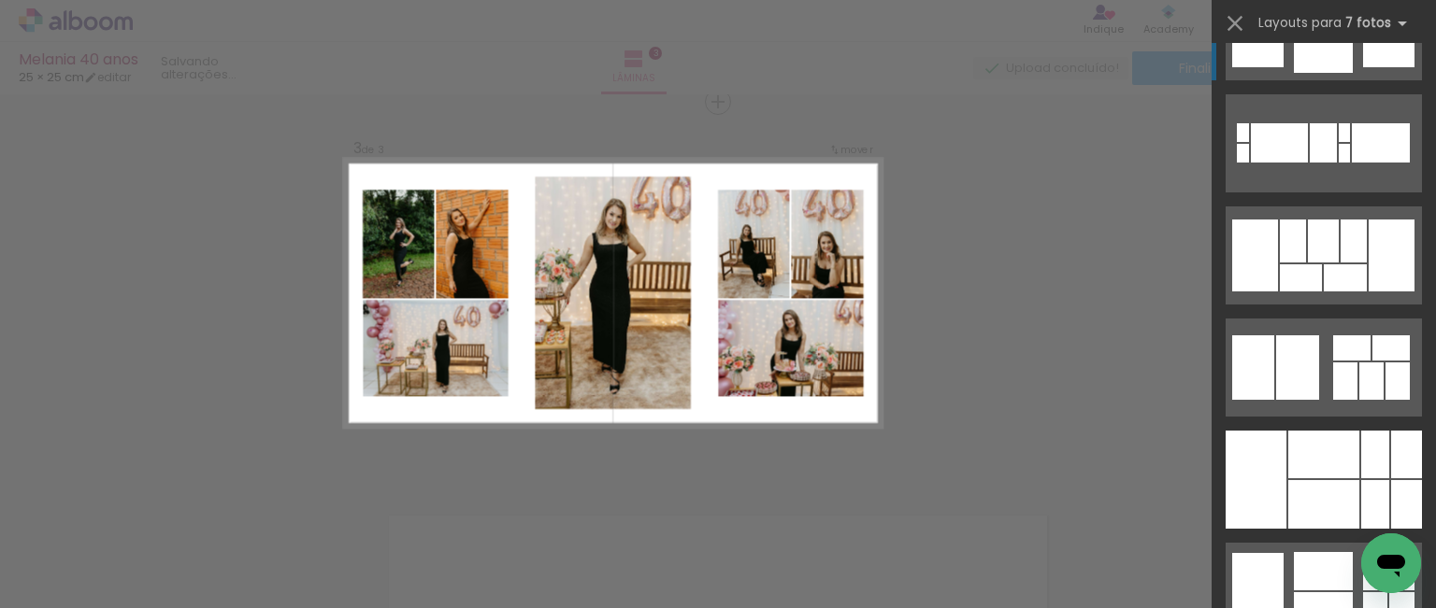
scroll to position [0, 0]
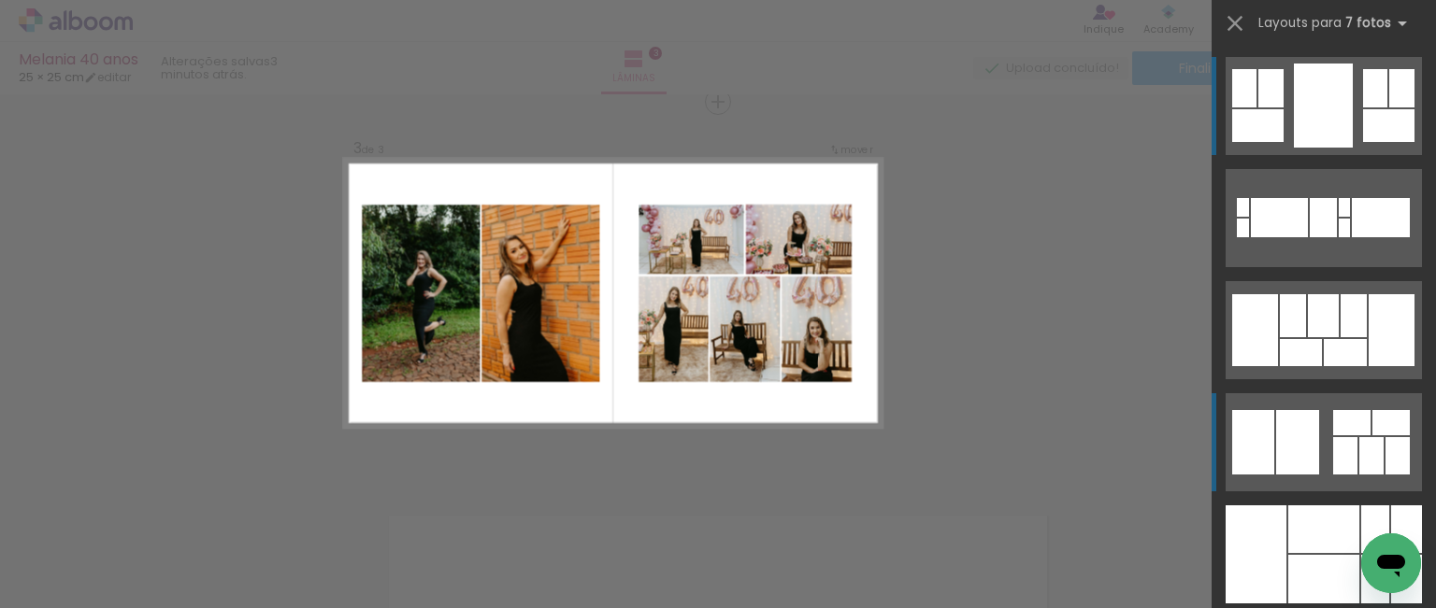
click at [1323, 155] on quentale-layouter at bounding box center [1323, 106] width 196 height 98
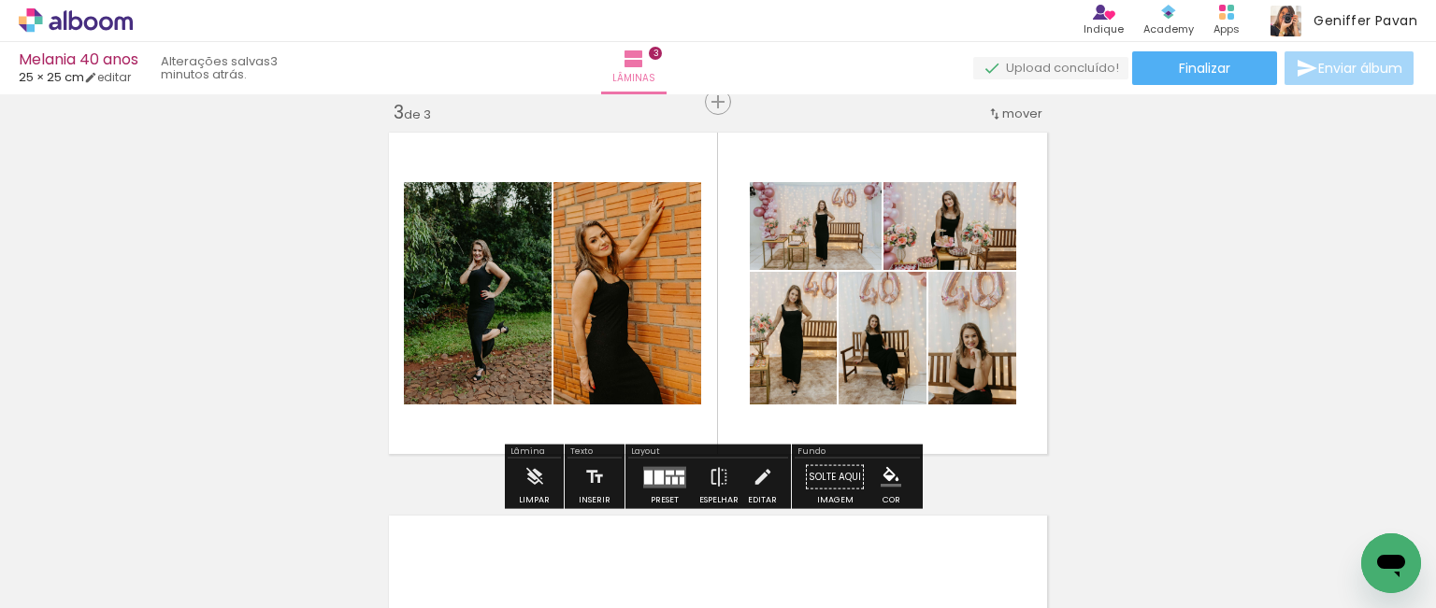
click at [1195, 341] on div "Inserir lâmina 1 de 3 Inserir lâmina 2 de 3 Inserir lâmina 3 de 3" at bounding box center [718, 78] width 1436 height 1534
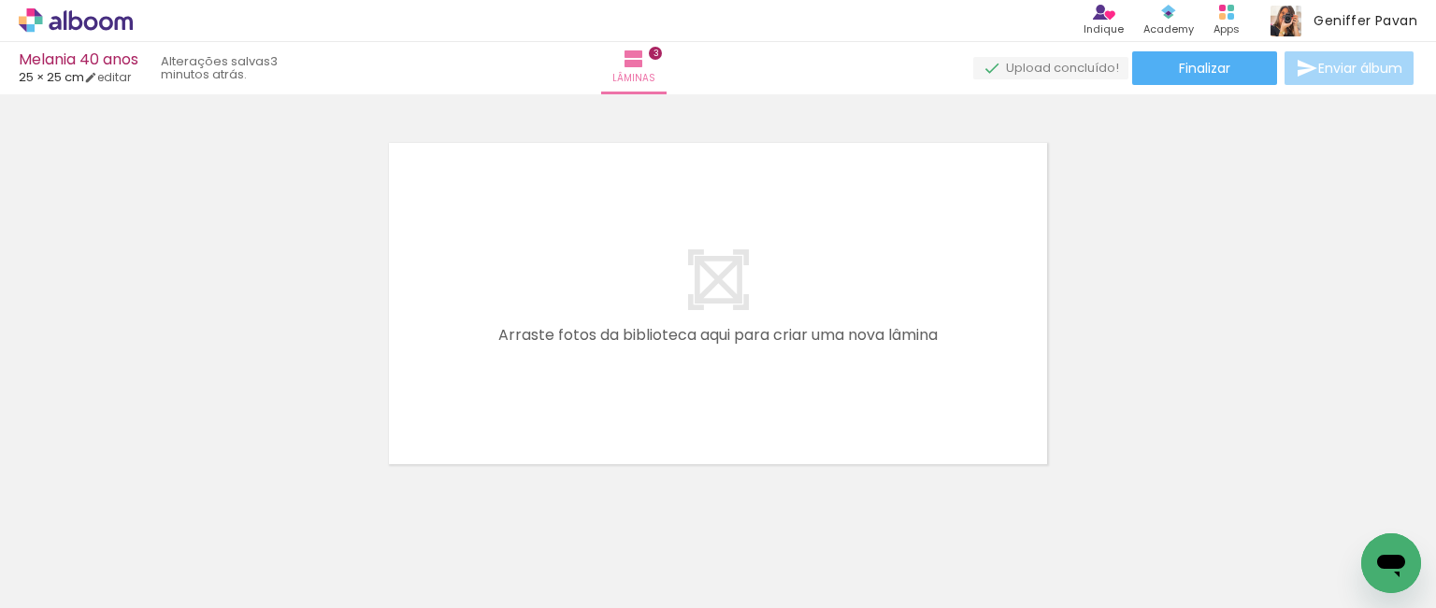
scroll to position [1164, 0]
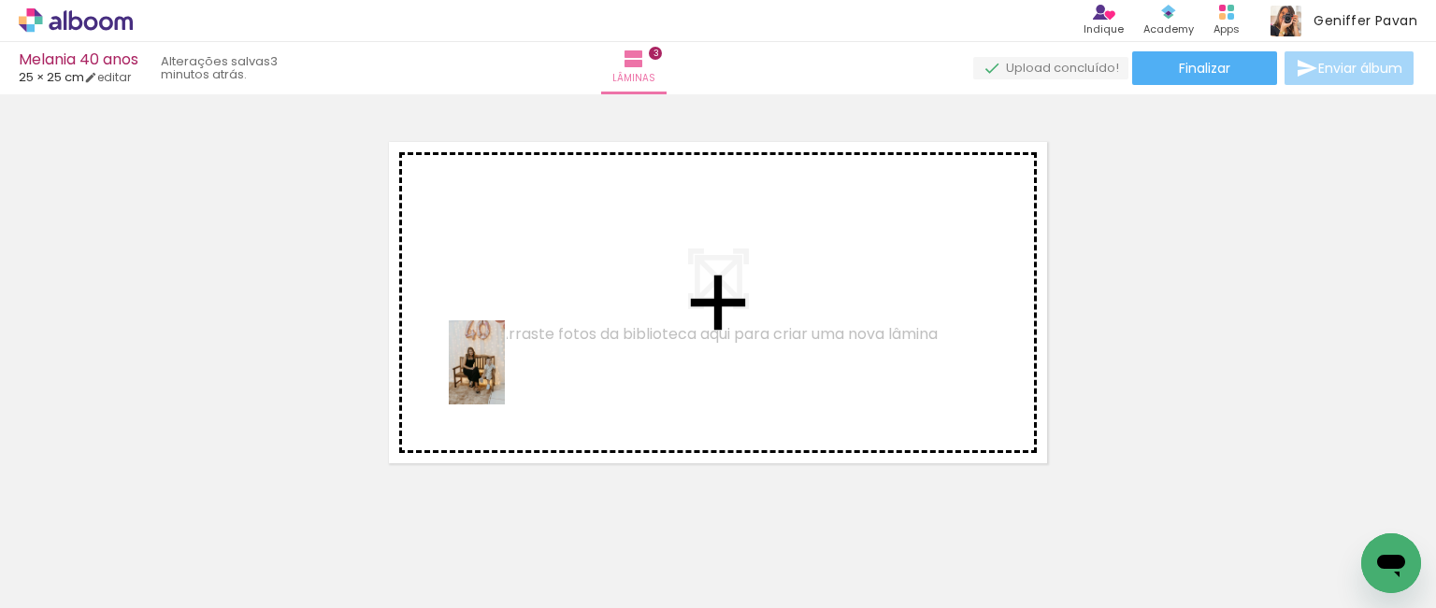
drag, startPoint x: 186, startPoint y: 557, endPoint x: 505, endPoint y: 377, distance: 366.2
click at [505, 377] on quentale-workspace at bounding box center [718, 304] width 1436 height 608
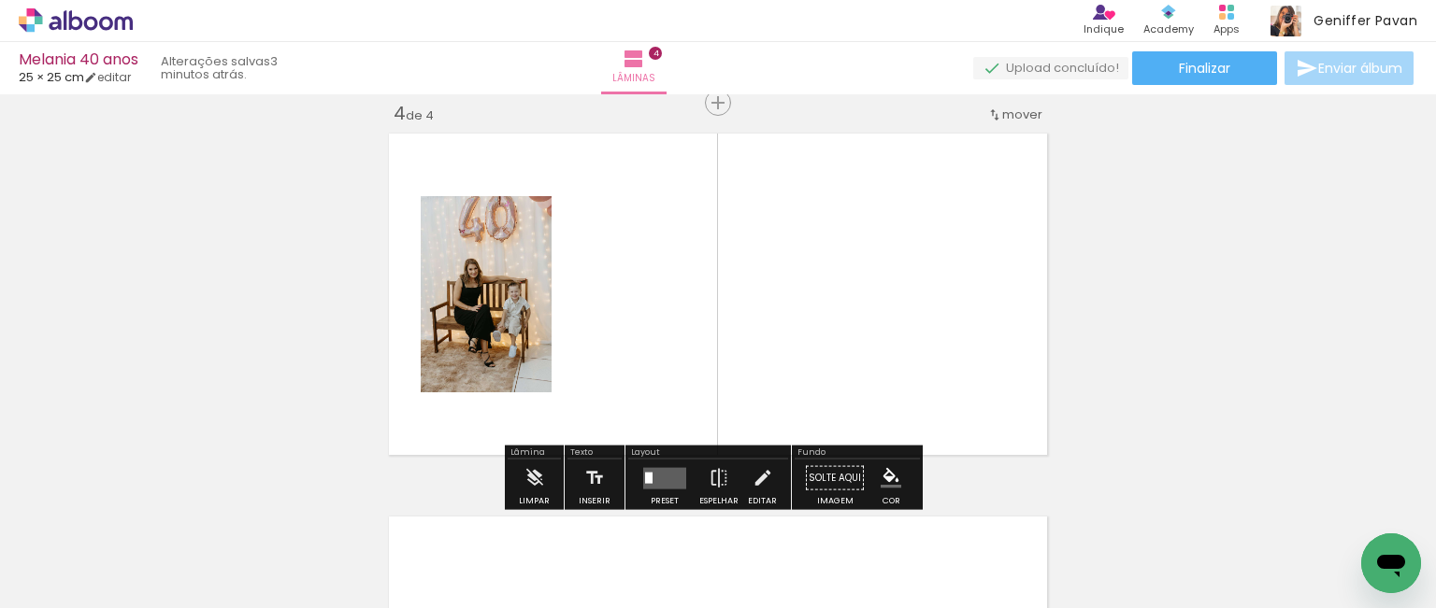
scroll to position [1173, 0]
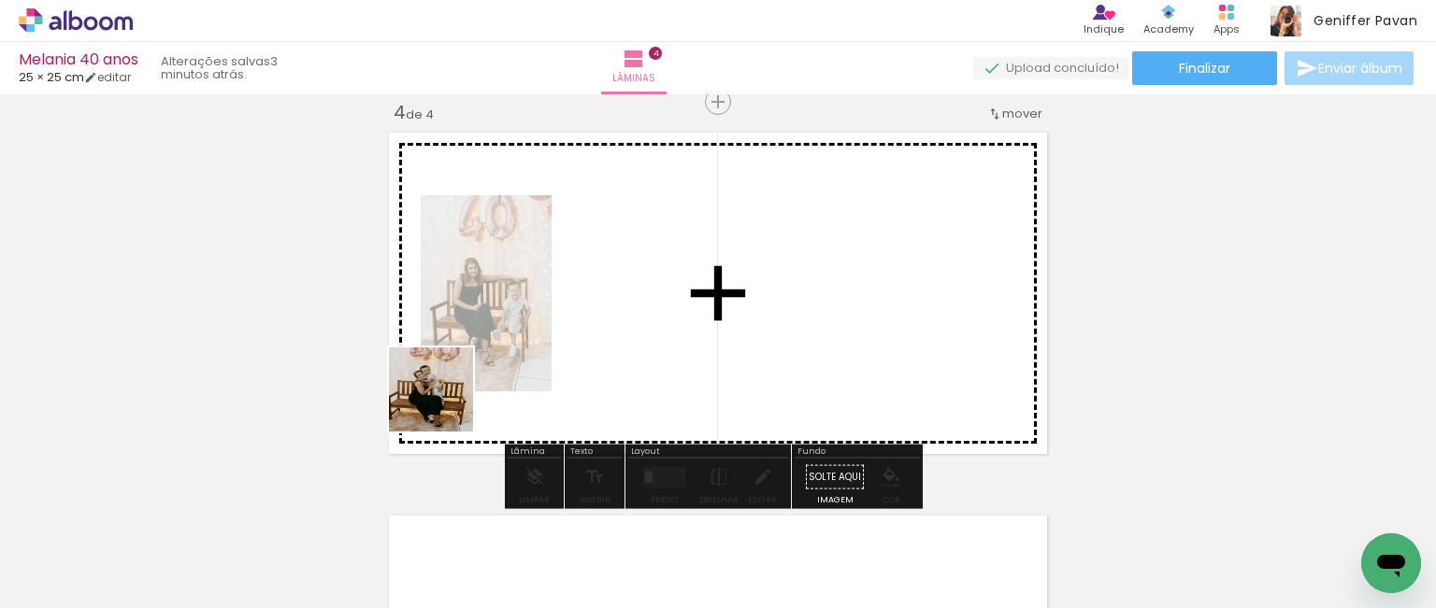
drag, startPoint x: 211, startPoint y: 541, endPoint x: 453, endPoint y: 399, distance: 280.7
click at [453, 399] on quentale-workspace at bounding box center [718, 304] width 1436 height 608
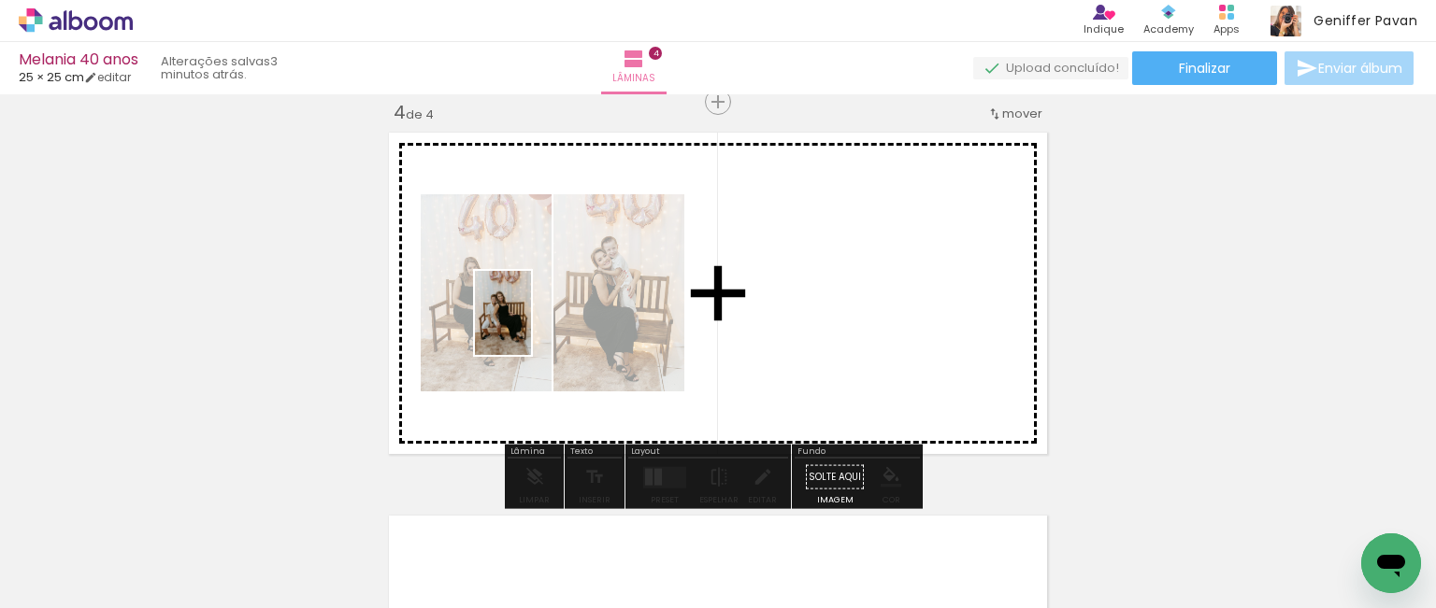
drag, startPoint x: 209, startPoint y: 537, endPoint x: 531, endPoint y: 327, distance: 384.2
click at [531, 327] on quentale-workspace at bounding box center [718, 304] width 1436 height 608
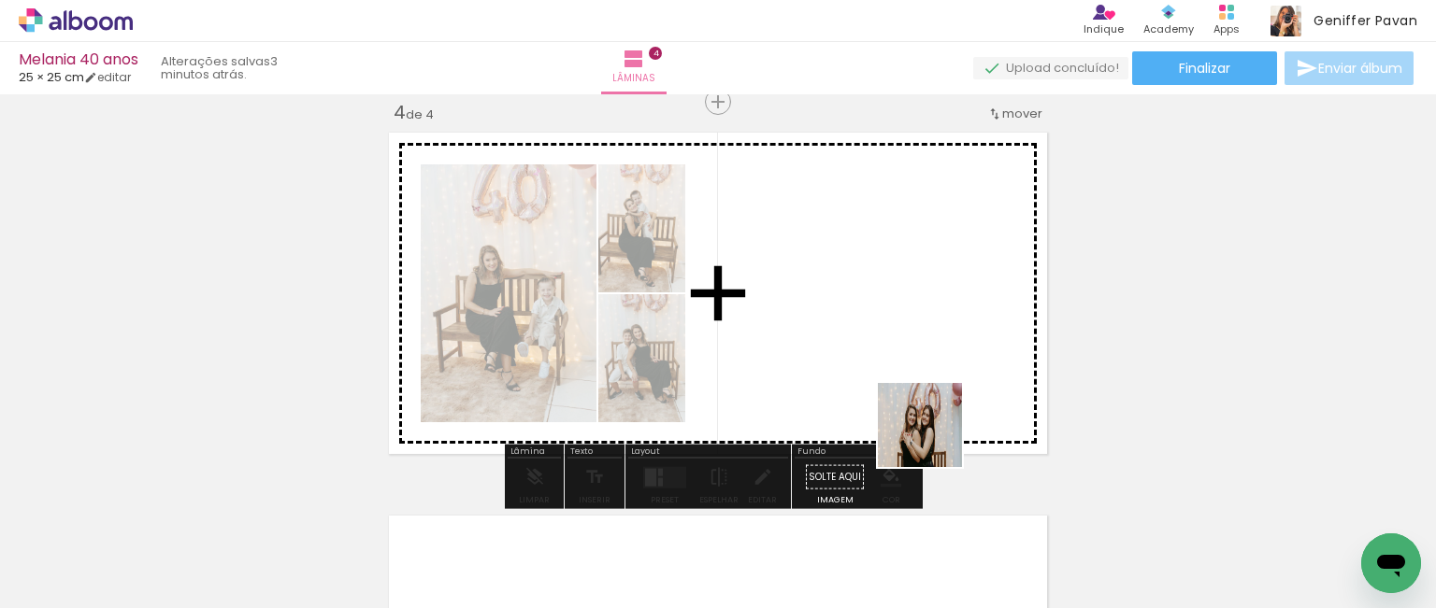
drag, startPoint x: 1034, startPoint y: 551, endPoint x: 931, endPoint y: 436, distance: 154.2
click at [931, 436] on quentale-workspace at bounding box center [718, 304] width 1436 height 608
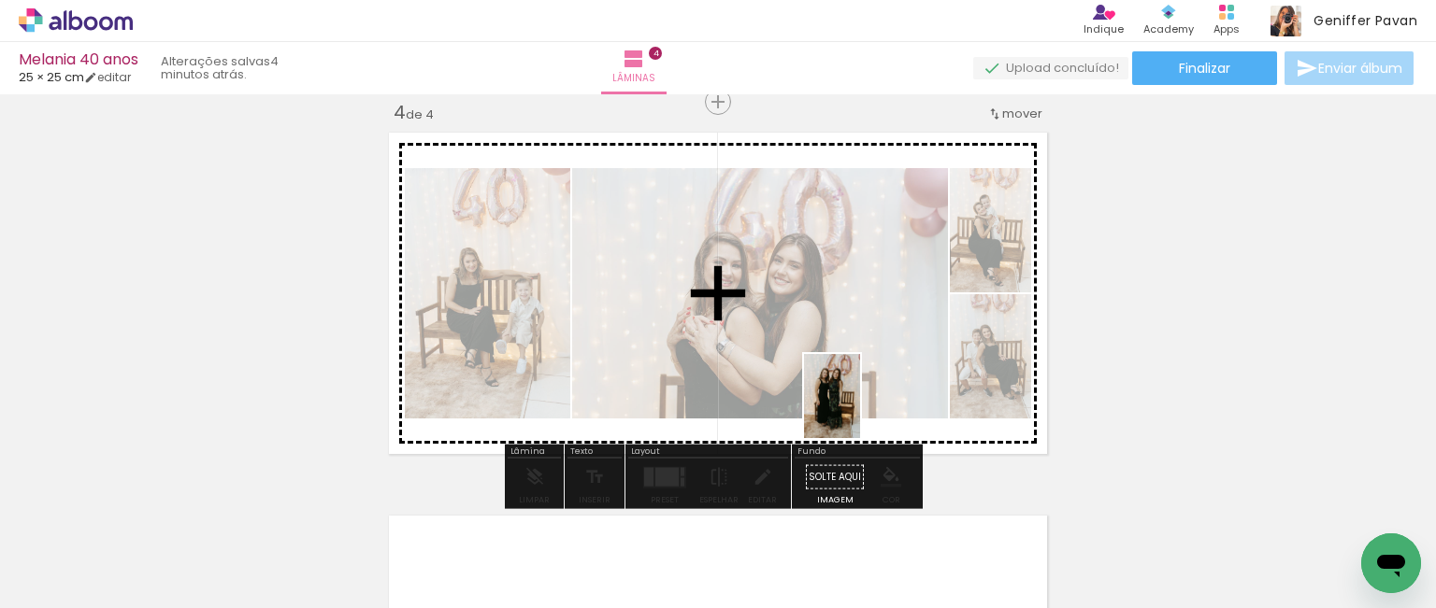
drag, startPoint x: 937, startPoint y: 560, endPoint x: 860, endPoint y: 410, distance: 168.5
click at [860, 410] on quentale-workspace at bounding box center [718, 304] width 1436 height 608
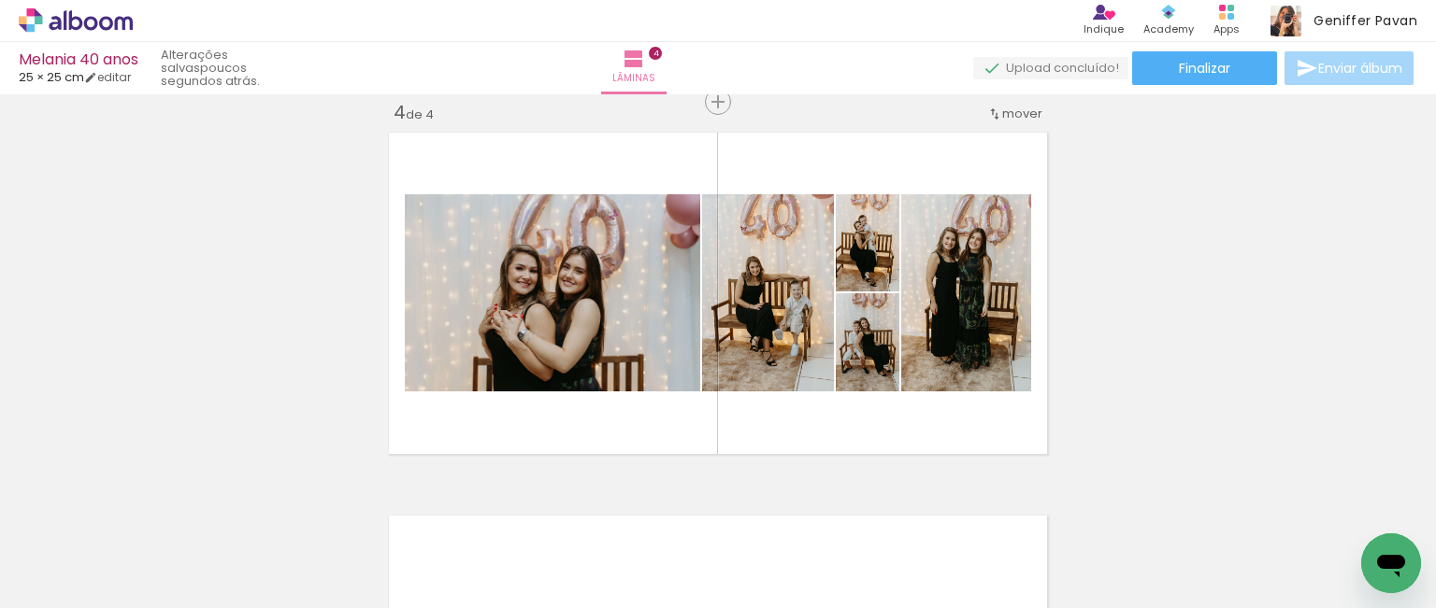
scroll to position [0, 352]
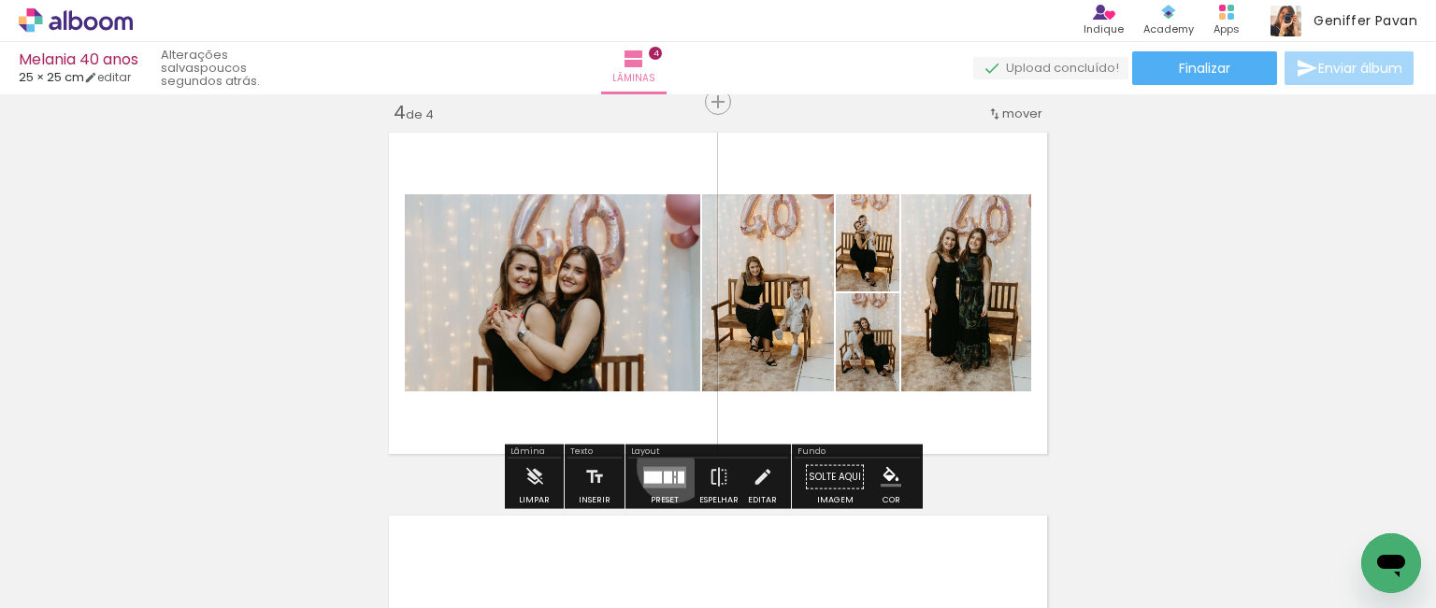
click at [669, 466] on quentale-layouter at bounding box center [664, 476] width 43 height 21
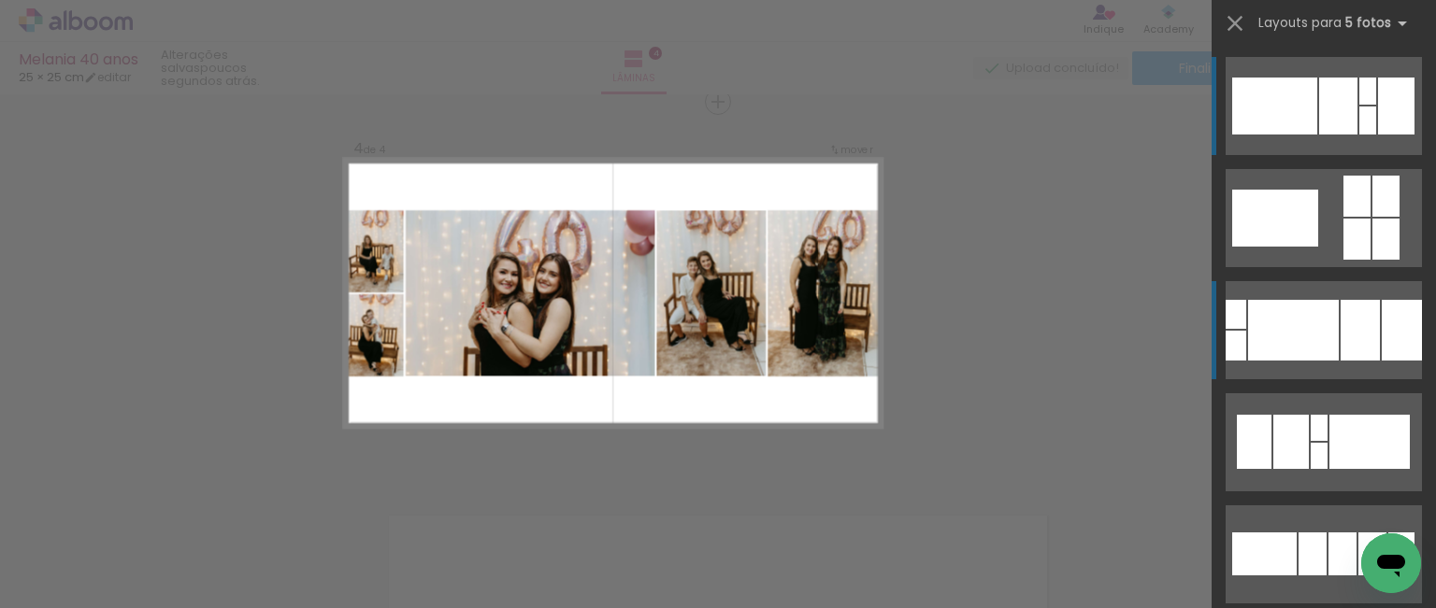
click at [1322, 332] on div at bounding box center [1293, 330] width 91 height 61
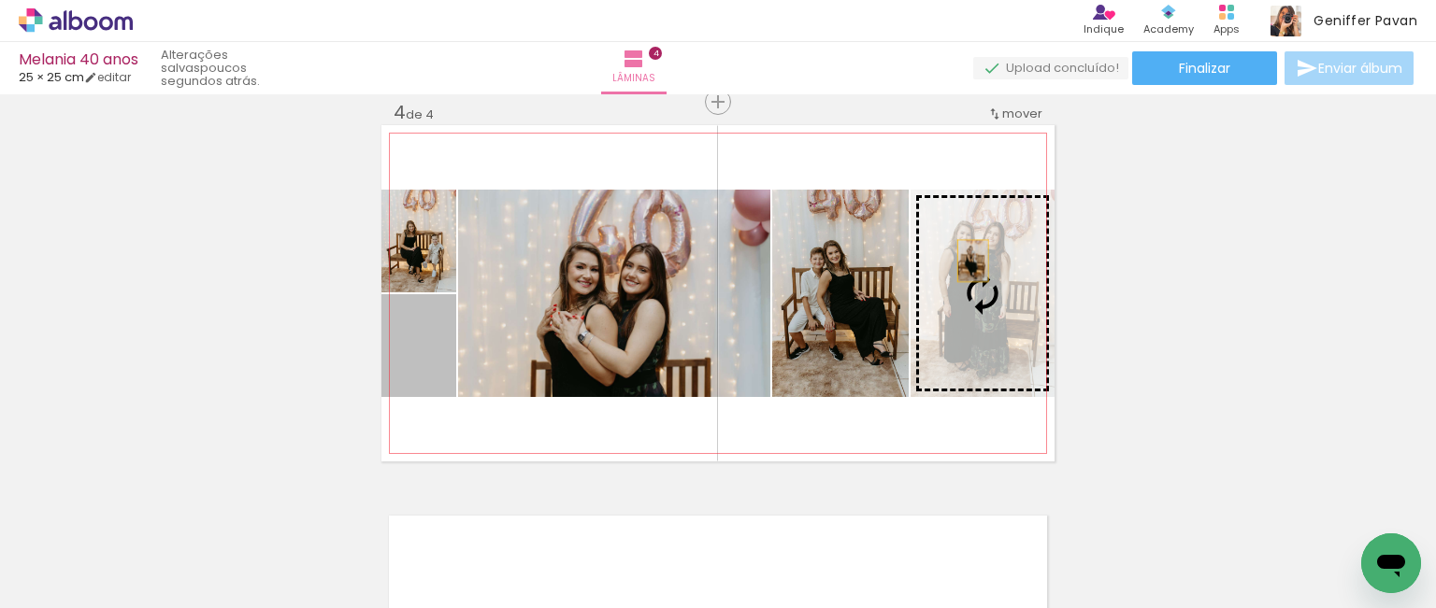
drag, startPoint x: 396, startPoint y: 365, endPoint x: 966, endPoint y: 265, distance: 578.8
click at [0, 0] on slot at bounding box center [0, 0] width 0 height 0
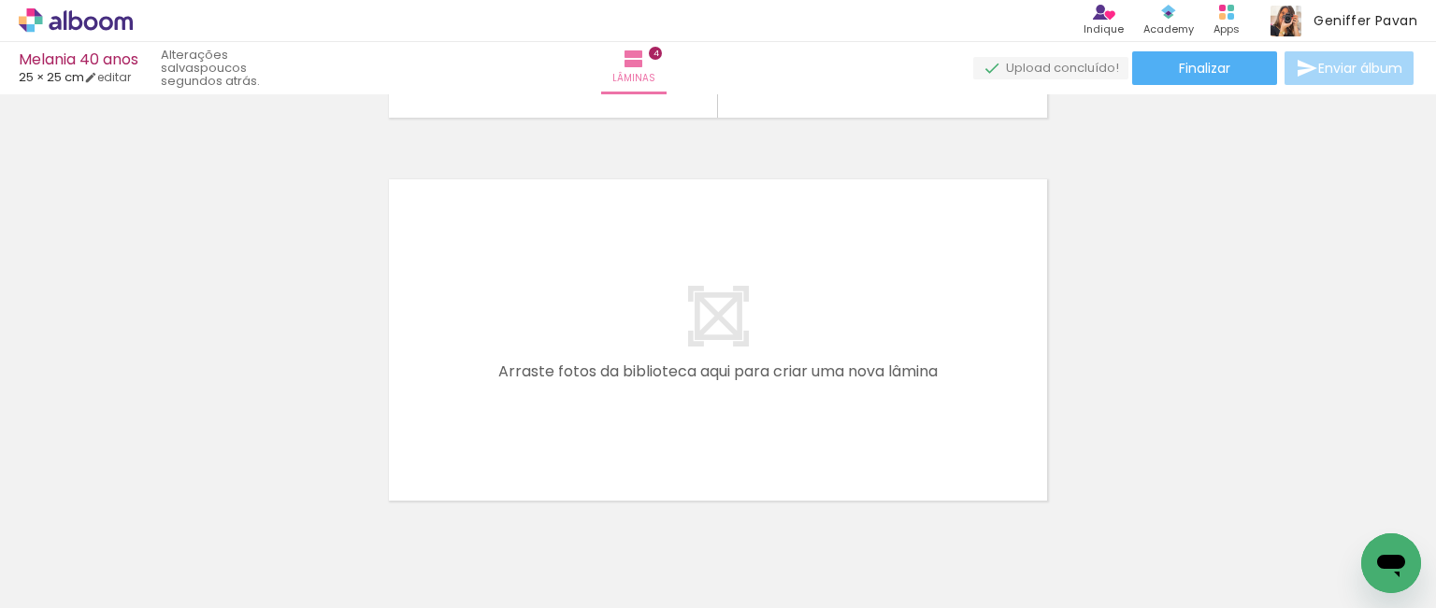
scroll to position [0, 0]
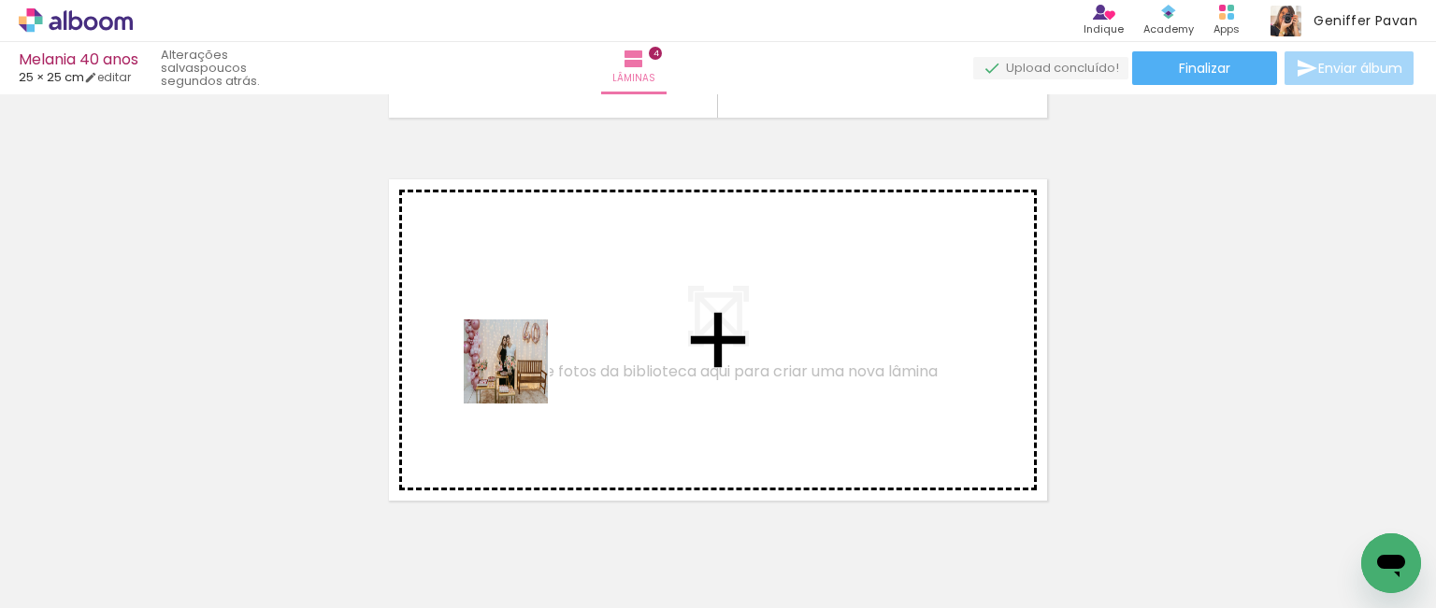
drag, startPoint x: 409, startPoint y: 549, endPoint x: 520, endPoint y: 376, distance: 205.1
click at [520, 376] on quentale-workspace at bounding box center [718, 304] width 1436 height 608
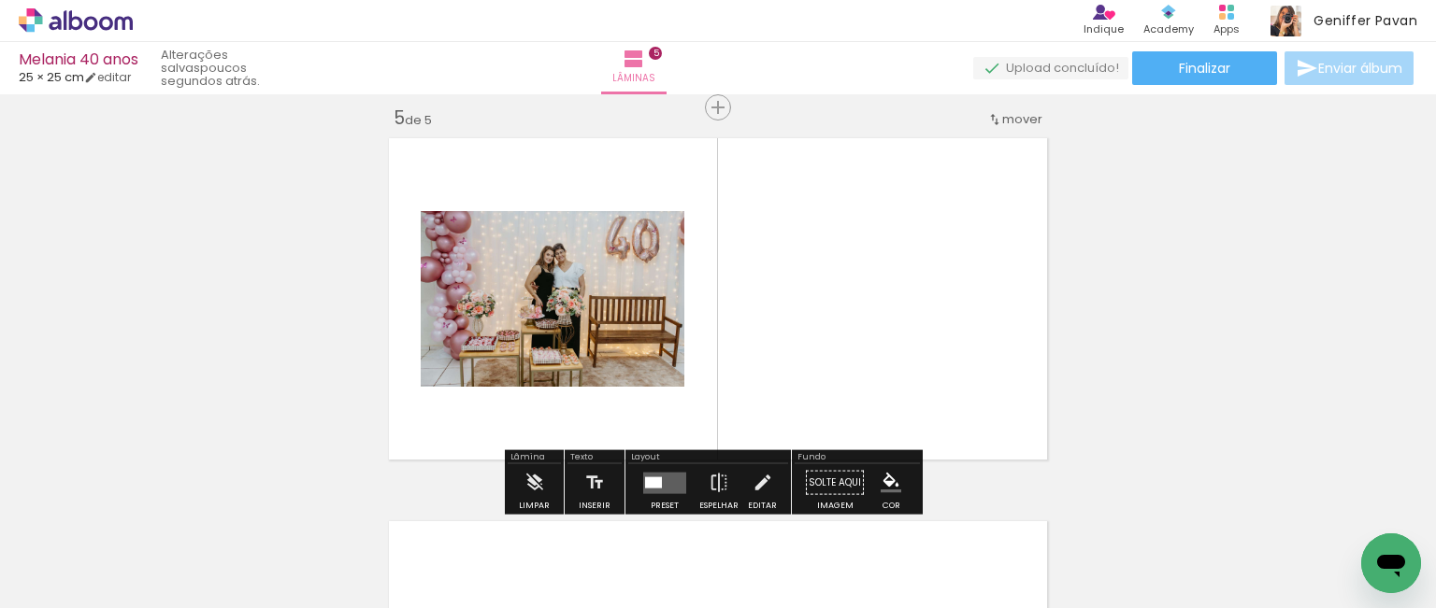
scroll to position [1556, 0]
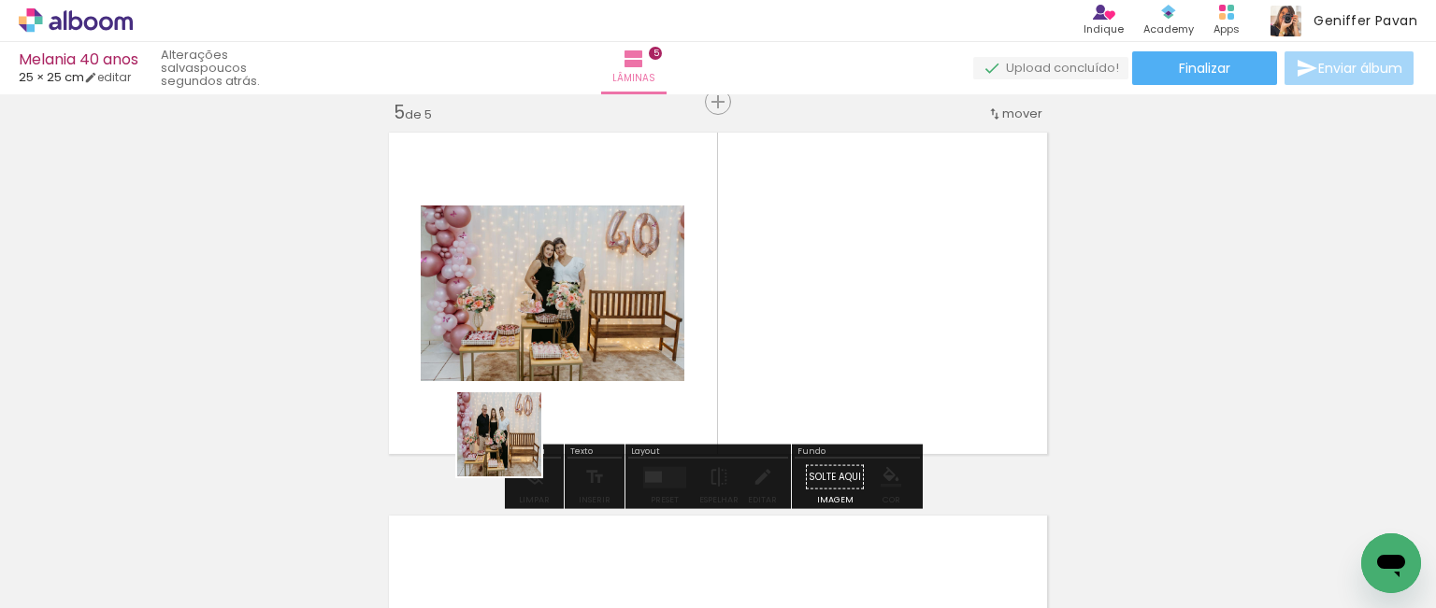
drag, startPoint x: 428, startPoint y: 556, endPoint x: 515, endPoint y: 441, distance: 144.1
click at [515, 441] on quentale-workspace at bounding box center [718, 304] width 1436 height 608
